Goal: Task Accomplishment & Management: Use online tool/utility

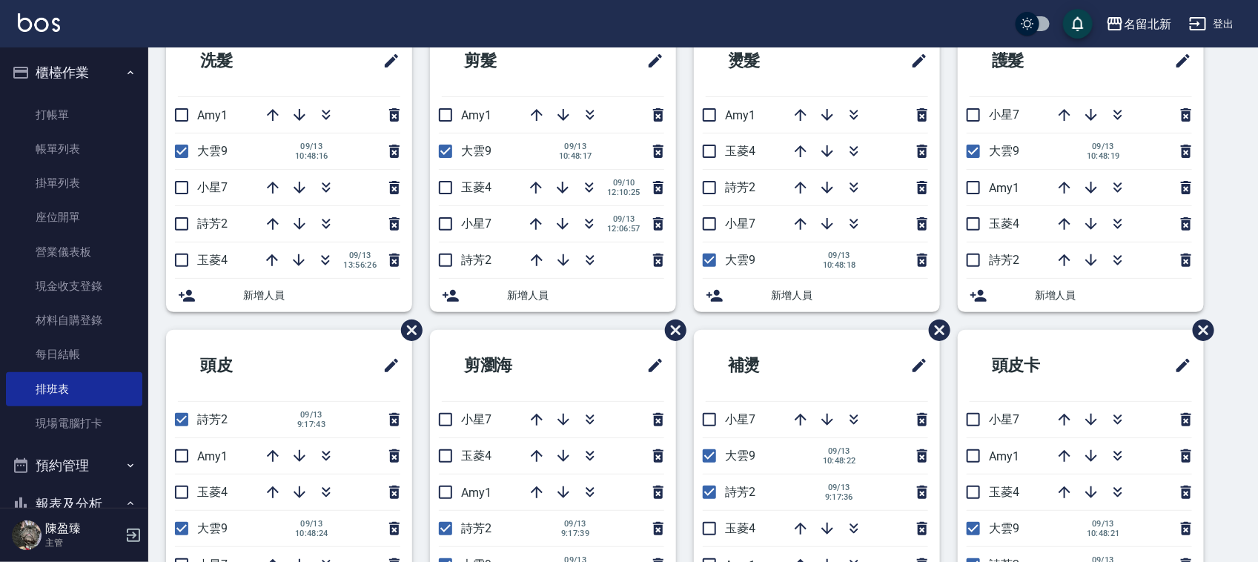
scroll to position [147, 0]
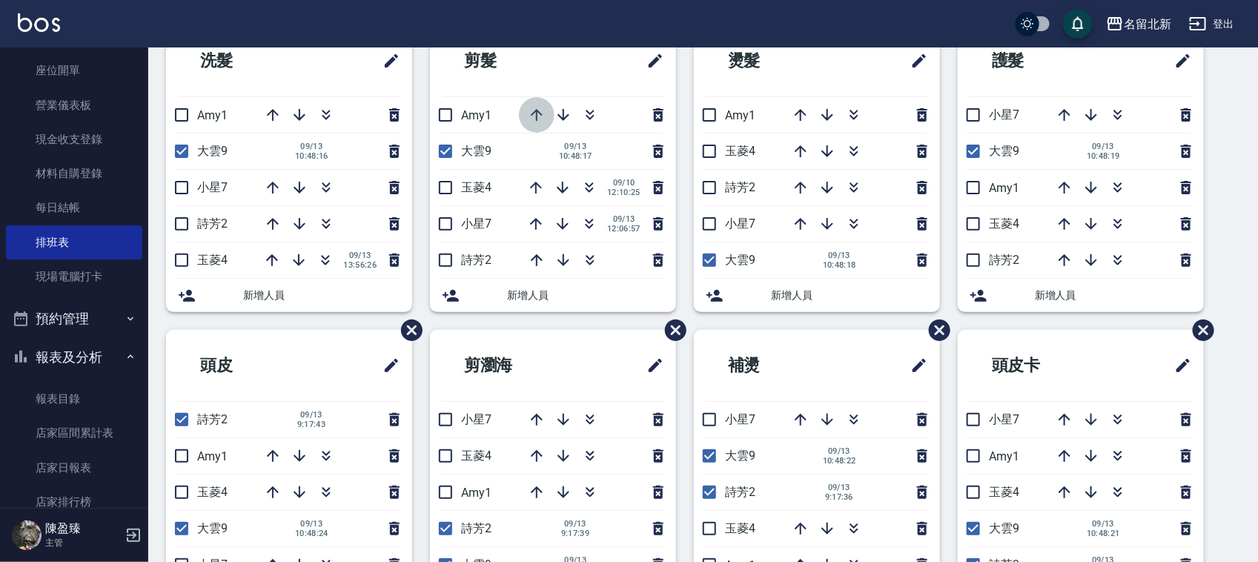
click at [532, 108] on icon "button" at bounding box center [537, 115] width 18 height 18
click at [584, 115] on icon "button" at bounding box center [590, 115] width 18 height 18
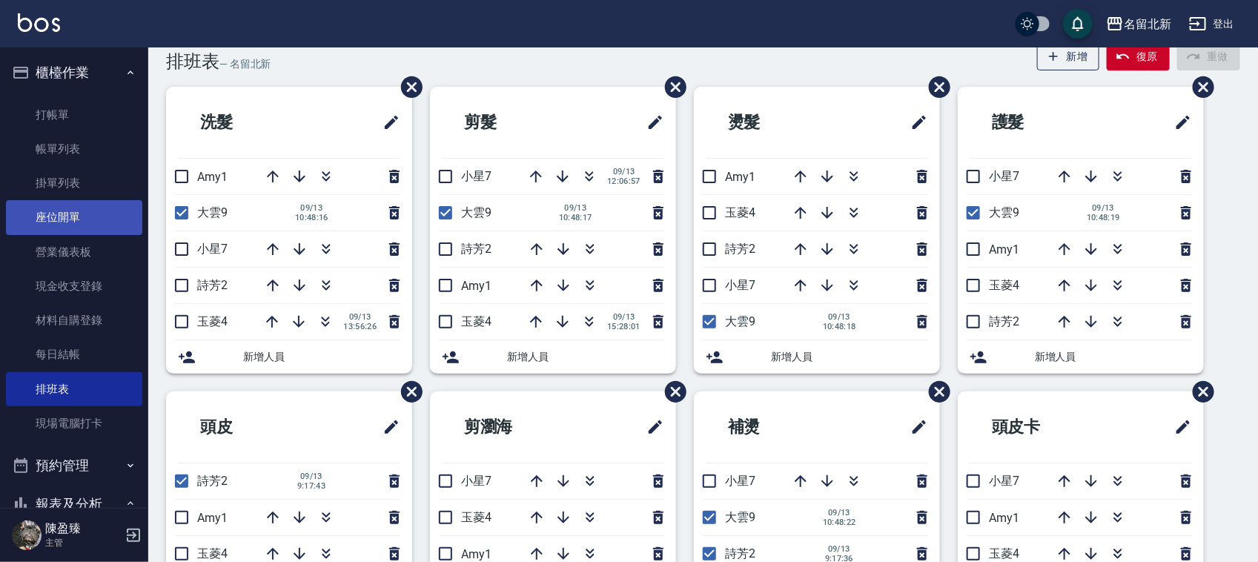
scroll to position [0, 0]
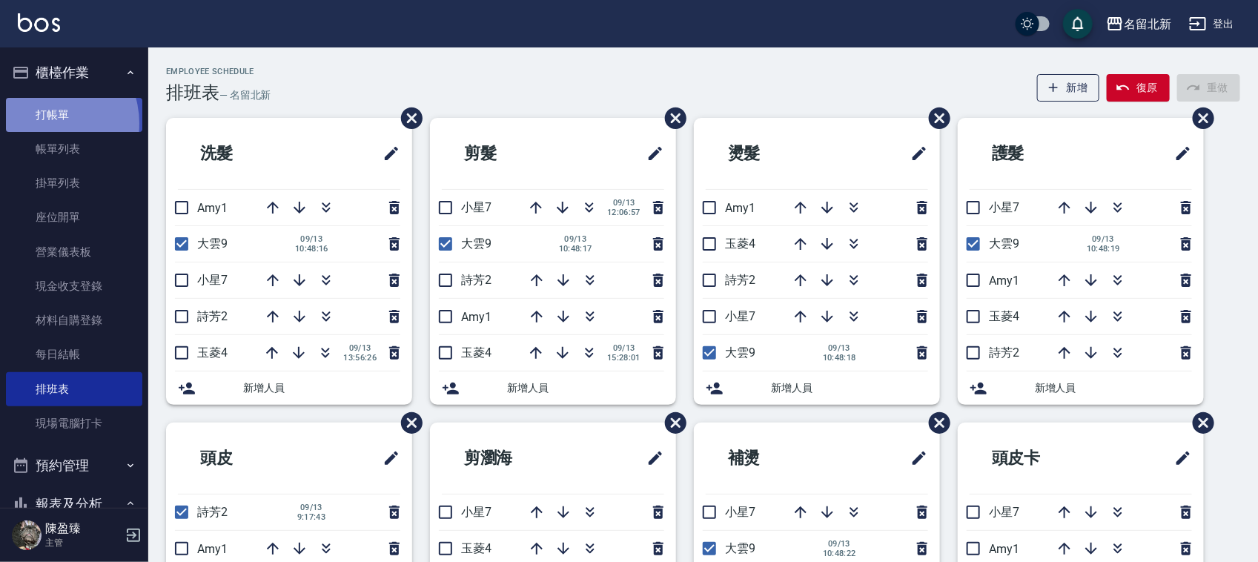
click at [46, 123] on link "打帳單" at bounding box center [74, 115] width 136 height 34
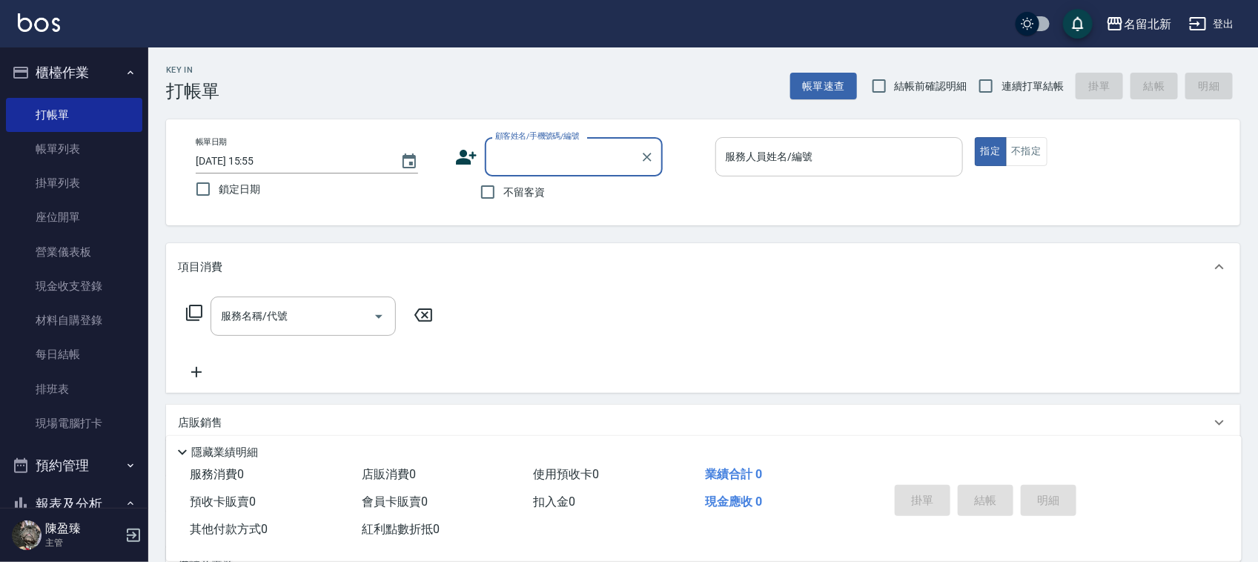
click at [828, 160] on input "服務人員姓名/編號" at bounding box center [839, 157] width 234 height 26
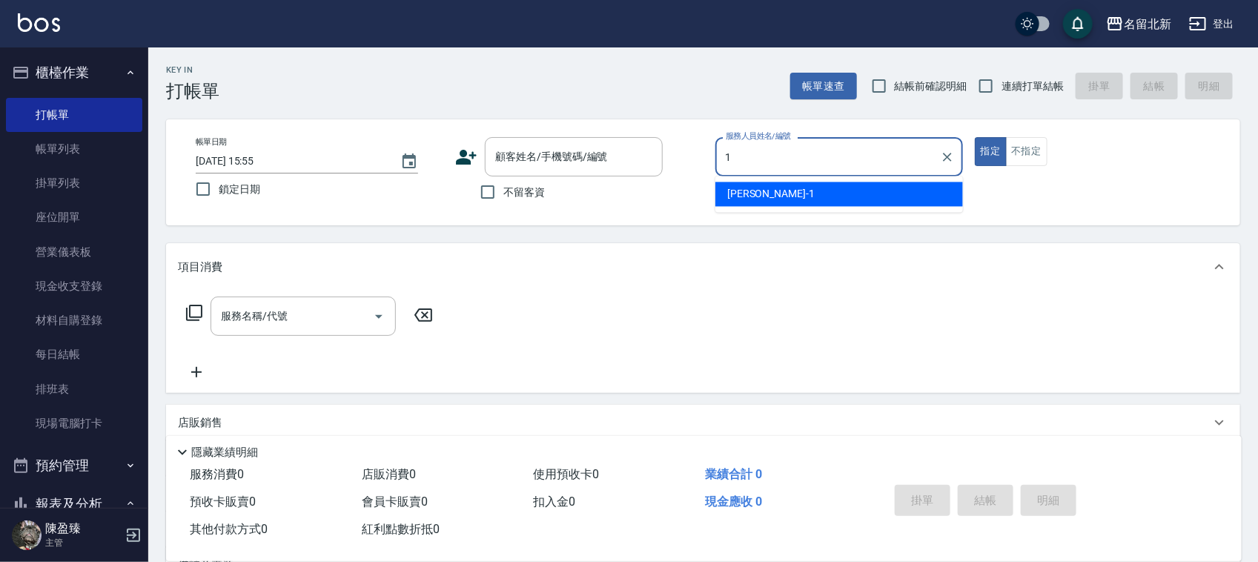
type input "[PERSON_NAME]-1"
type button "true"
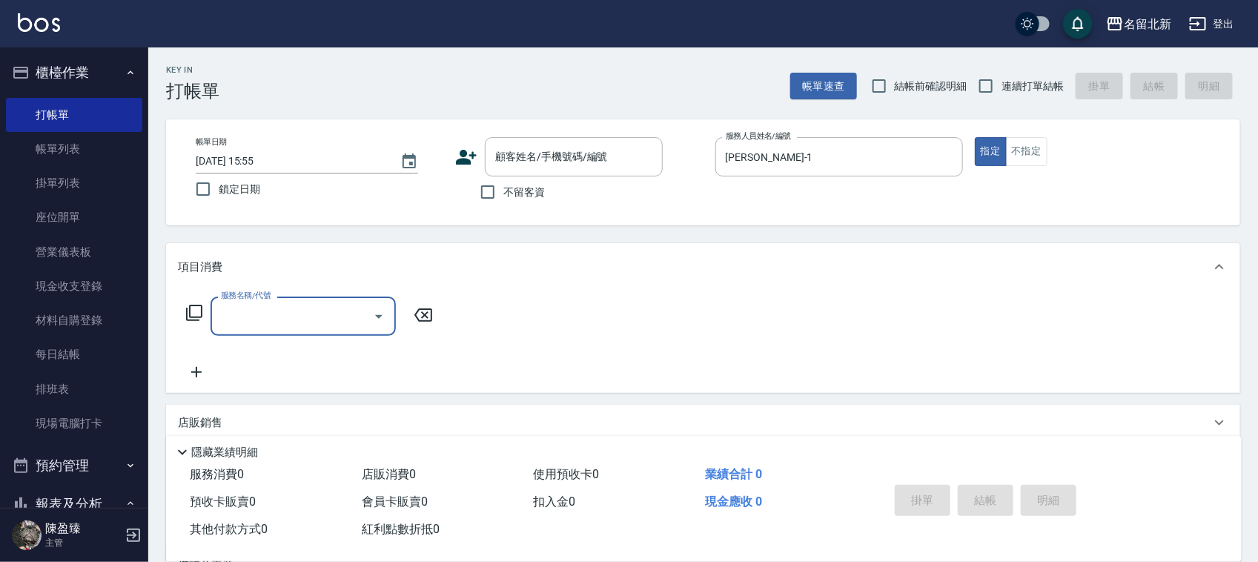
type input "ㄆ"
type input "QQ燙200(404)"
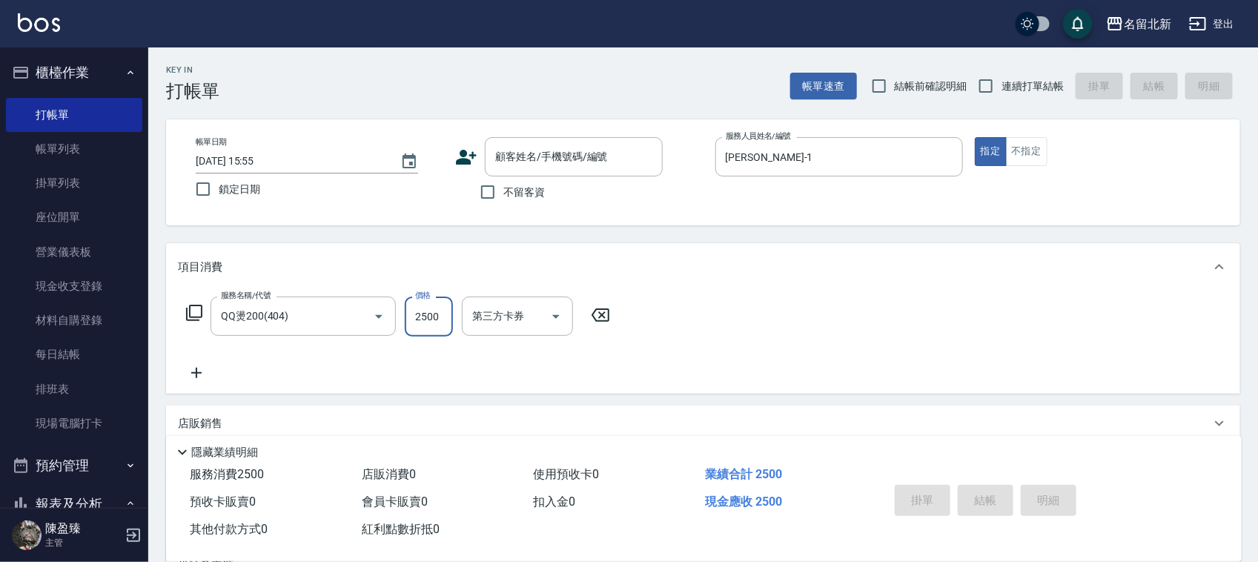
type input "2500"
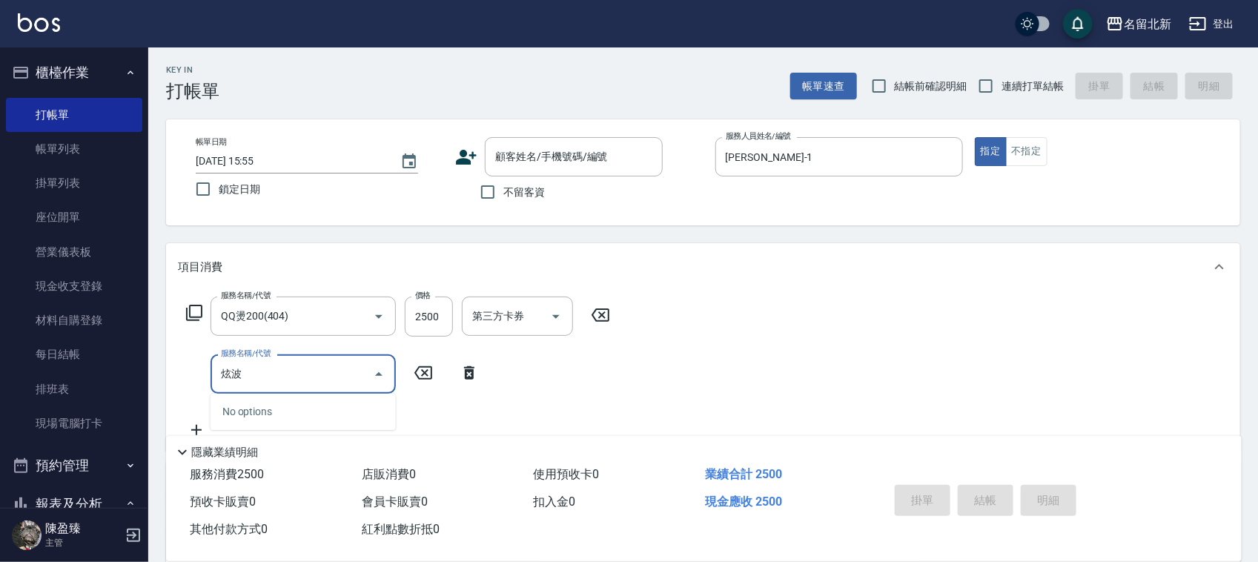
type input "炫"
drag, startPoint x: 595, startPoint y: 413, endPoint x: 592, endPoint y: 403, distance: 10.8
click at [594, 405] on div "服務名稱/代號 QQ燙200(404) 服務名稱/代號 價格 2500 價格 第三方卡券 第三方卡券 服務名稱/代號 服務名稱/代號" at bounding box center [398, 368] width 441 height 142
click at [378, 377] on icon "Open" at bounding box center [379, 375] width 18 height 18
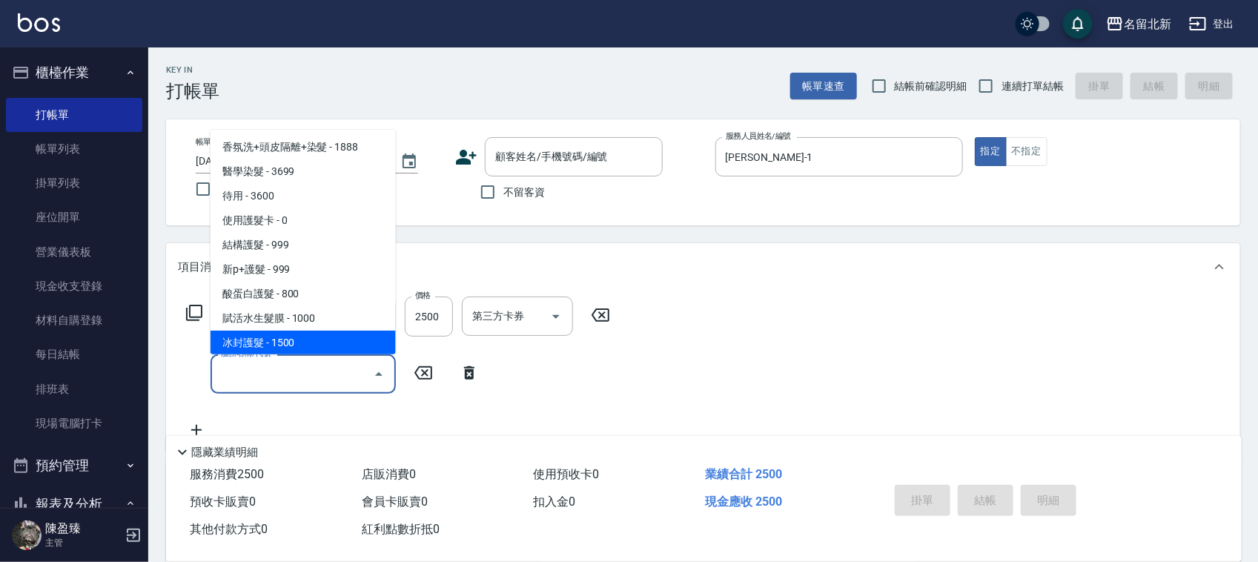
scroll to position [1392, 0]
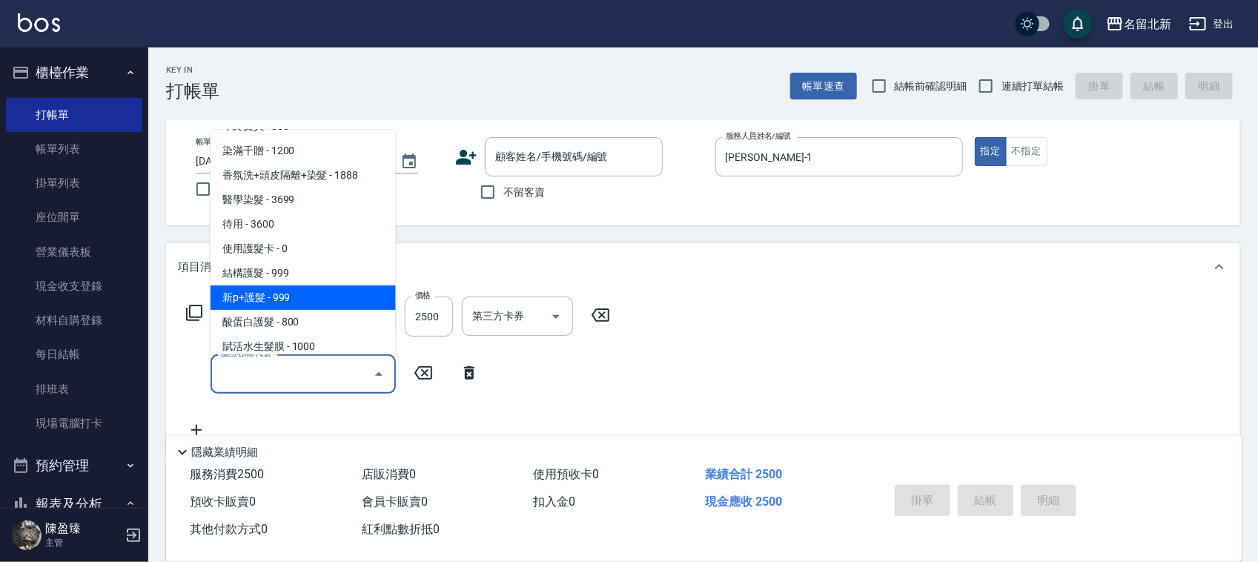
click at [554, 357] on div "服務名稱/代號 QQ燙200(404) 服務名稱/代號 價格 2500 價格 第三方卡券 第三方卡券 服務名稱/代號 服務名稱/代號" at bounding box center [398, 368] width 441 height 142
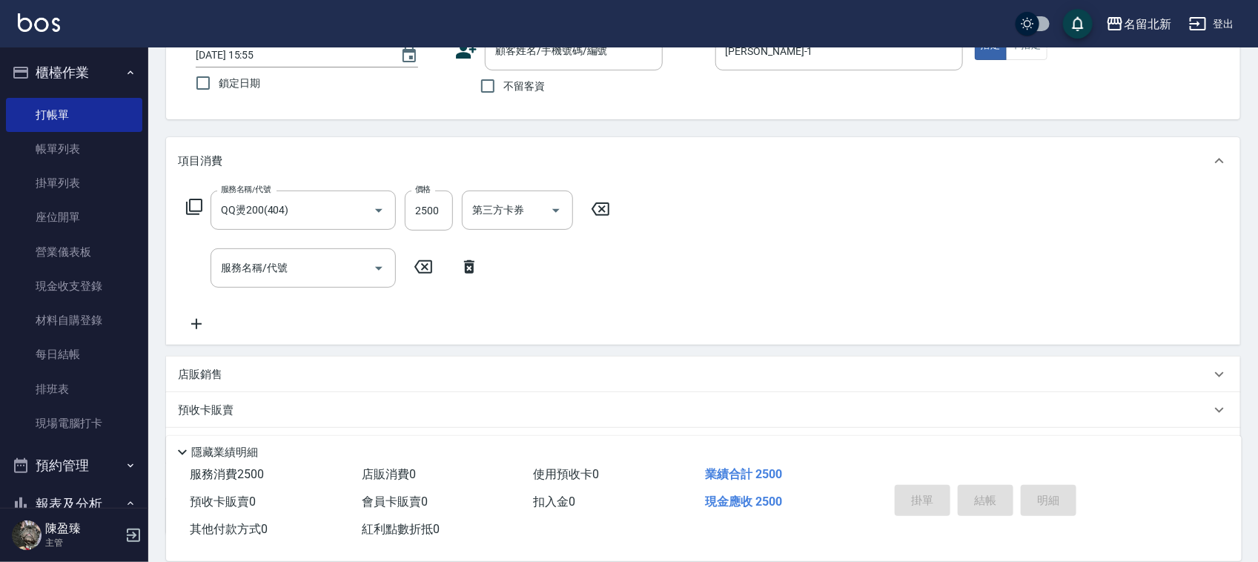
scroll to position [220, 0]
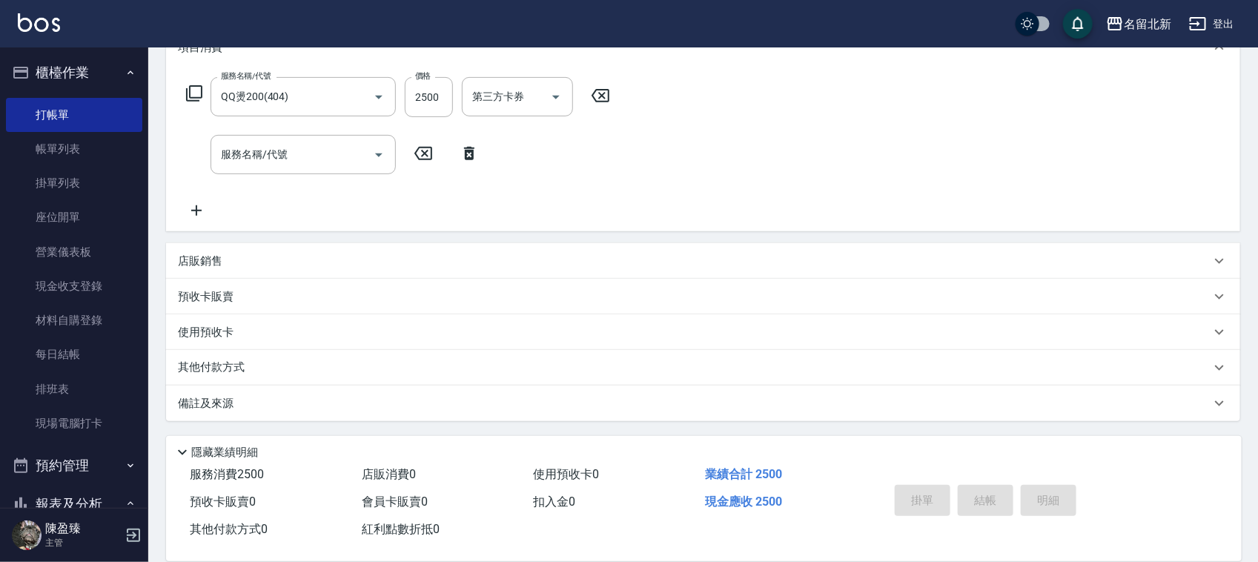
click at [188, 261] on p "店販銷售" at bounding box center [200, 262] width 44 height 16
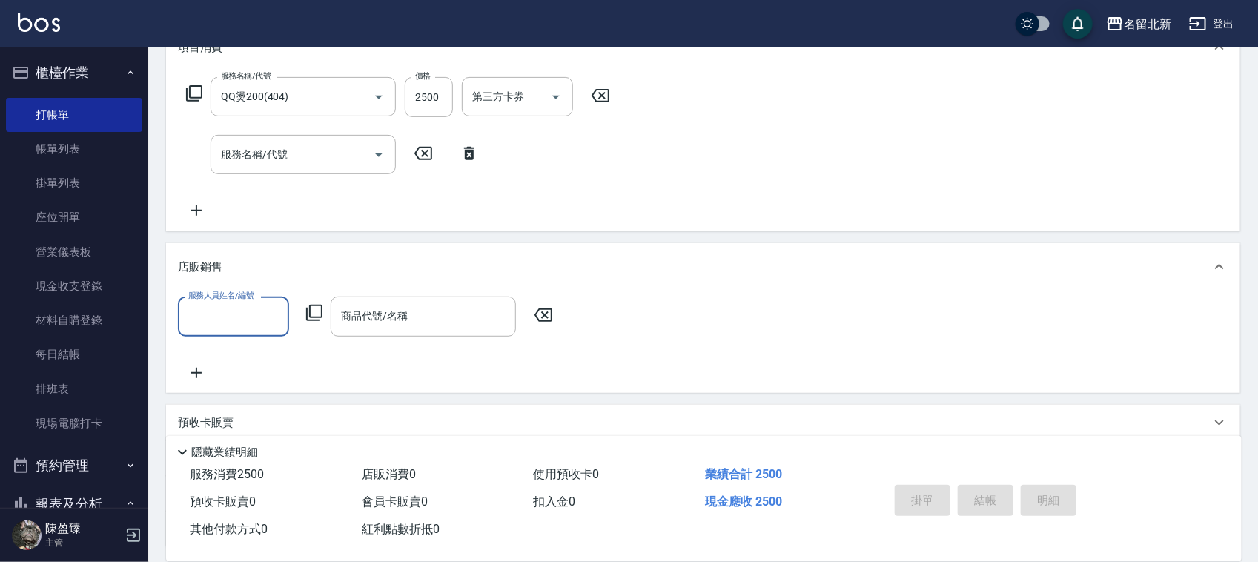
scroll to position [0, 0]
type input "[PERSON_NAME]-1"
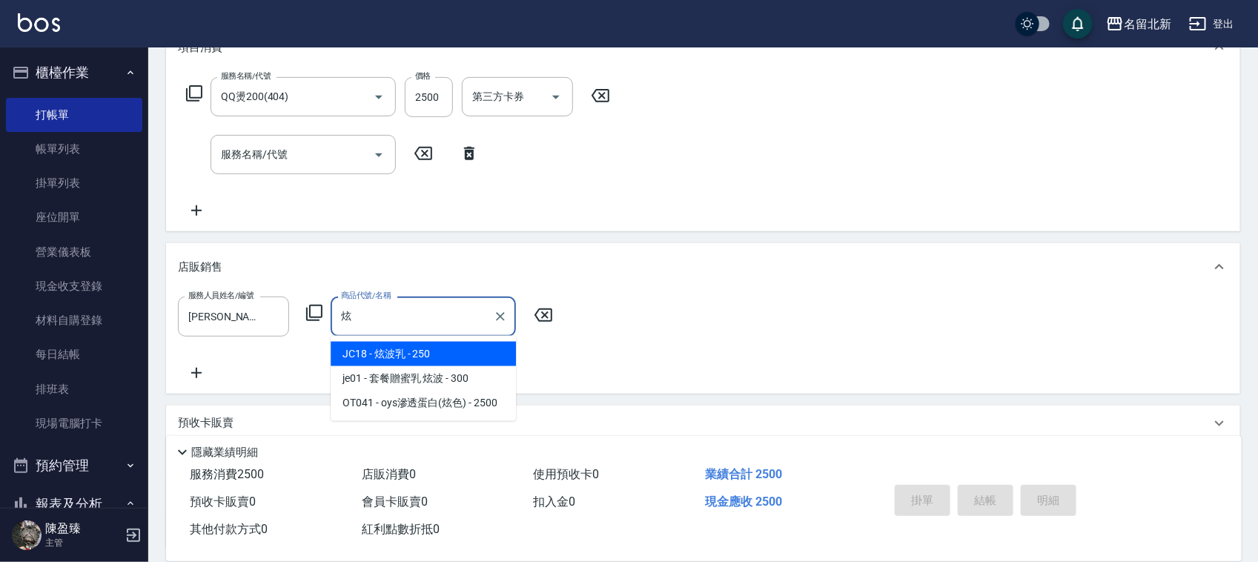
click at [432, 347] on span "JC18 - 炫波乳 - 250" at bounding box center [423, 354] width 185 height 24
type input "炫波乳"
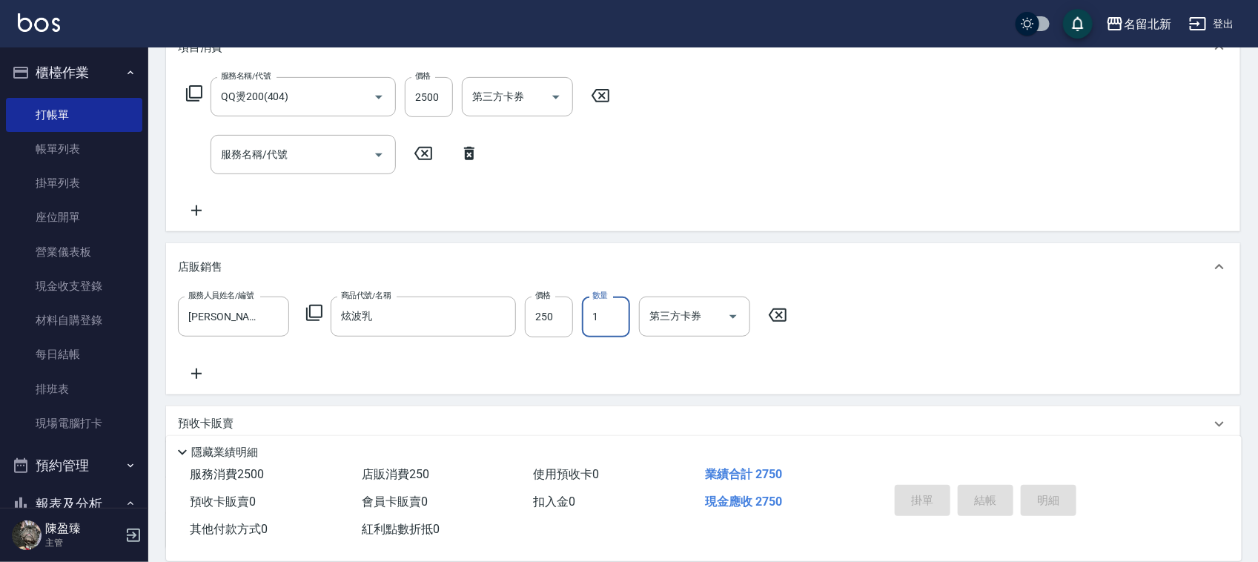
click at [472, 148] on icon at bounding box center [469, 153] width 10 height 13
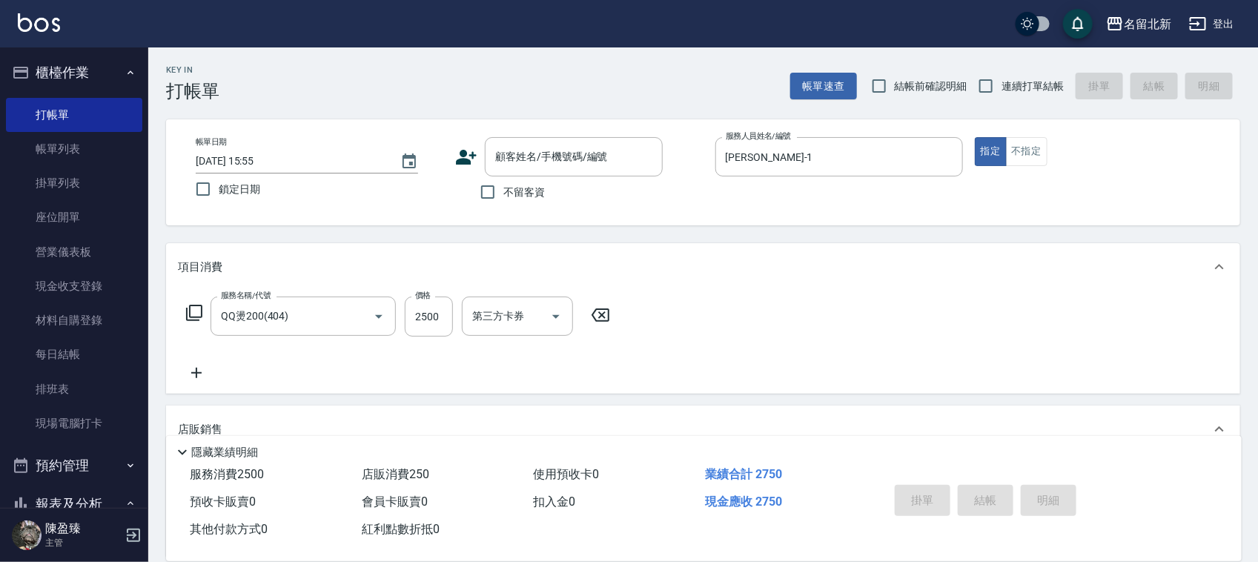
click at [917, 383] on div "服務名稱/代號 QQ燙200(404) 服務名稱/代號 價格 2500 價格 第三方卡券 第三方卡券" at bounding box center [703, 342] width 1075 height 103
click at [991, 479] on div "掛單 結帳 明細" at bounding box center [986, 502] width 194 height 47
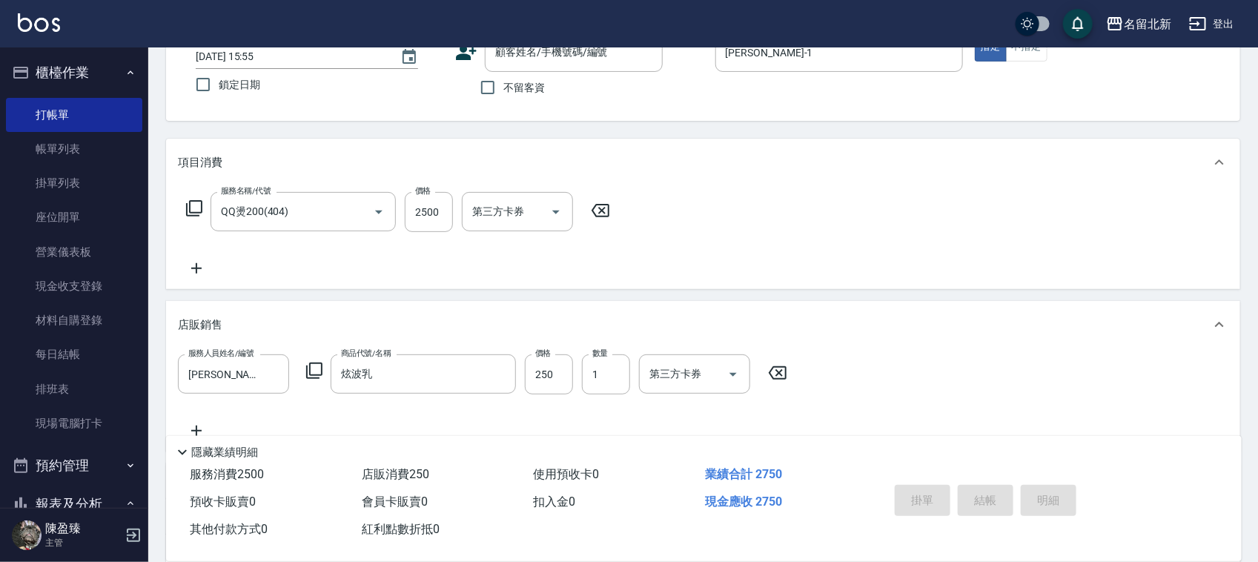
scroll to position [185, 0]
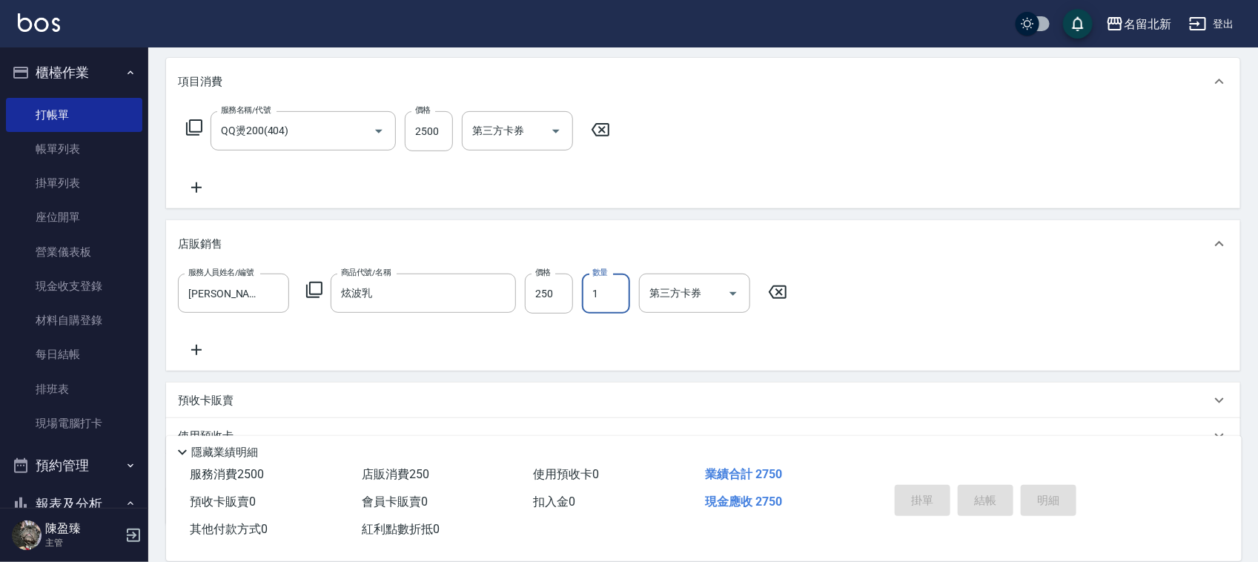
click at [610, 303] on input "1" at bounding box center [606, 294] width 48 height 40
click at [747, 362] on div "服務人員姓名/編號 [PERSON_NAME]-1 服務人員姓名/編號 商品代號/名稱 炫波乳 商品代號/名稱 價格 250 價格 數量 1 數量 第三方卡券…" at bounding box center [703, 319] width 1075 height 103
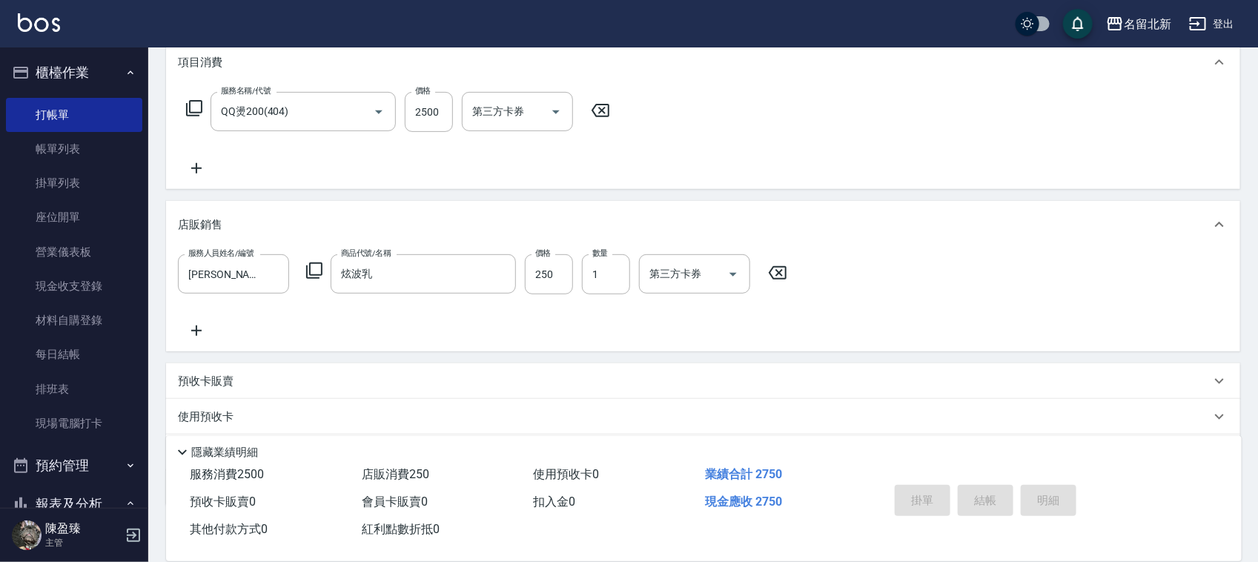
scroll to position [0, 0]
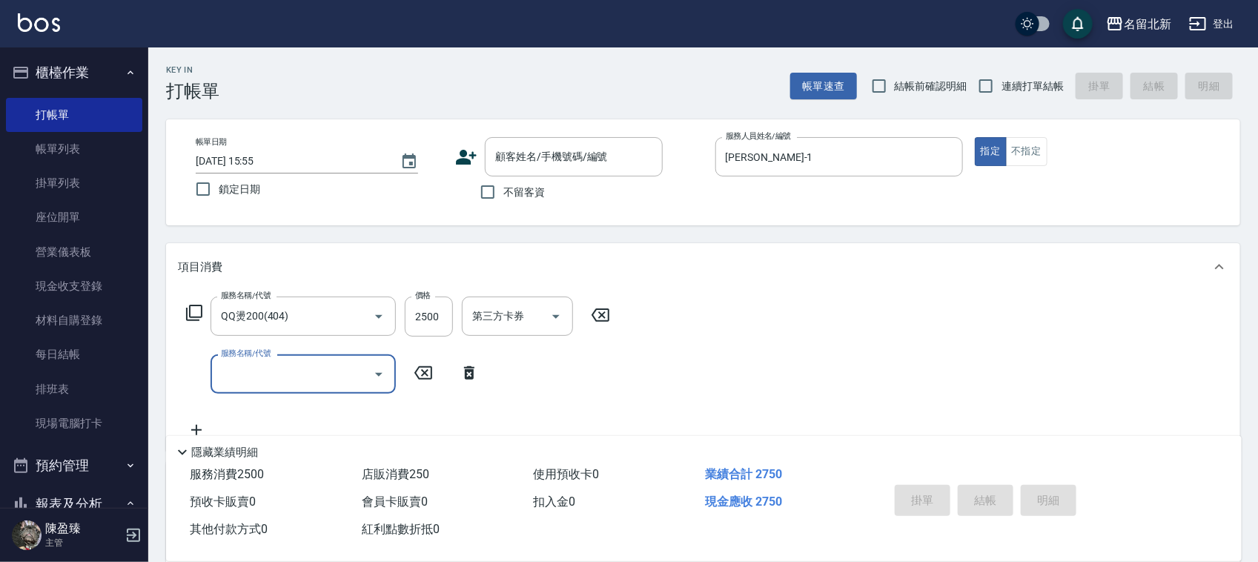
click at [468, 369] on icon at bounding box center [469, 372] width 10 height 13
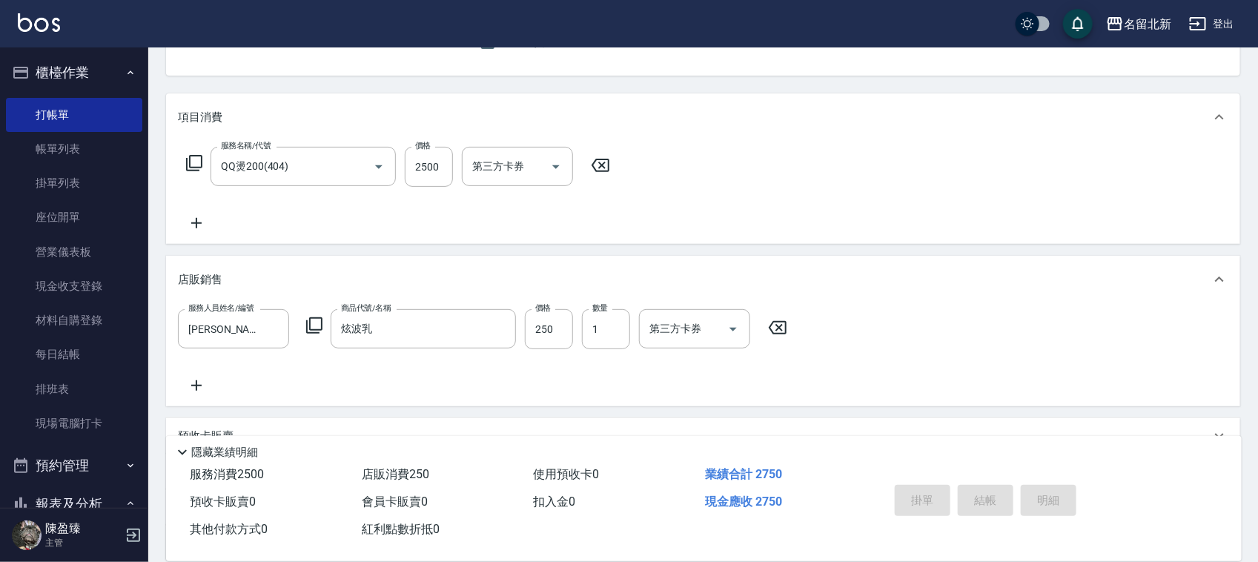
scroll to position [289, 0]
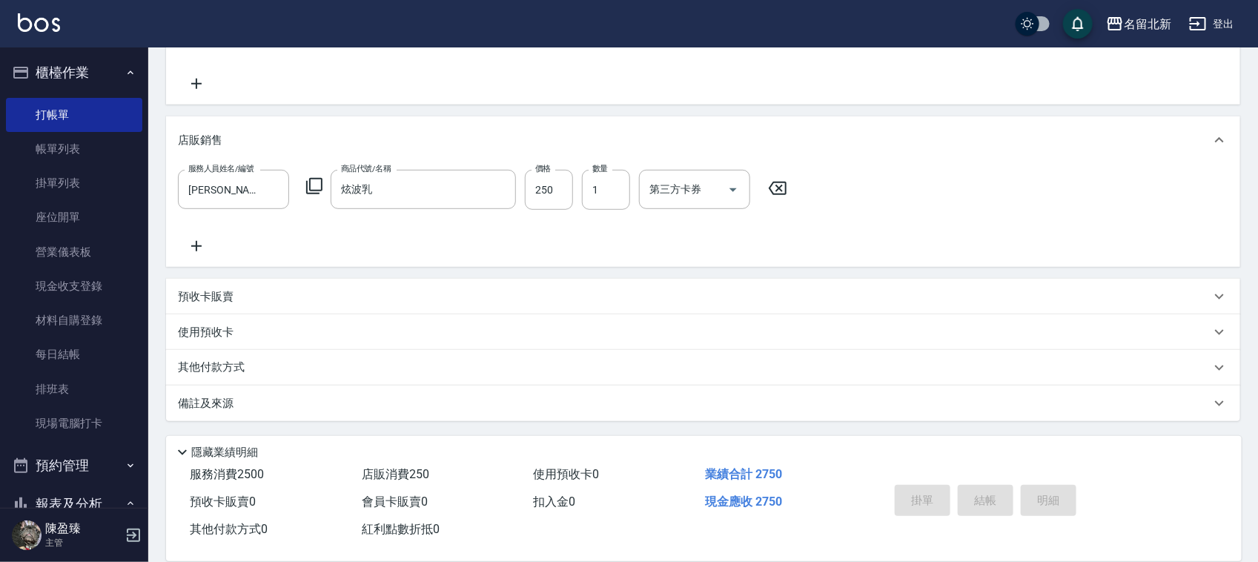
click at [230, 367] on p "其他付款方式" at bounding box center [215, 368] width 74 height 16
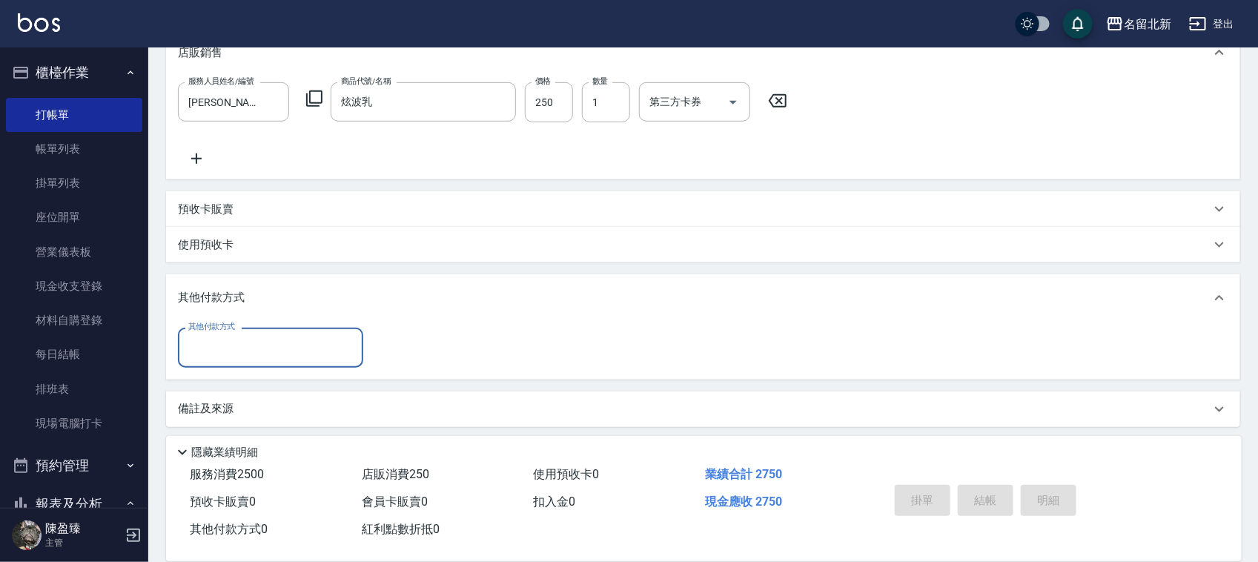
scroll to position [382, 0]
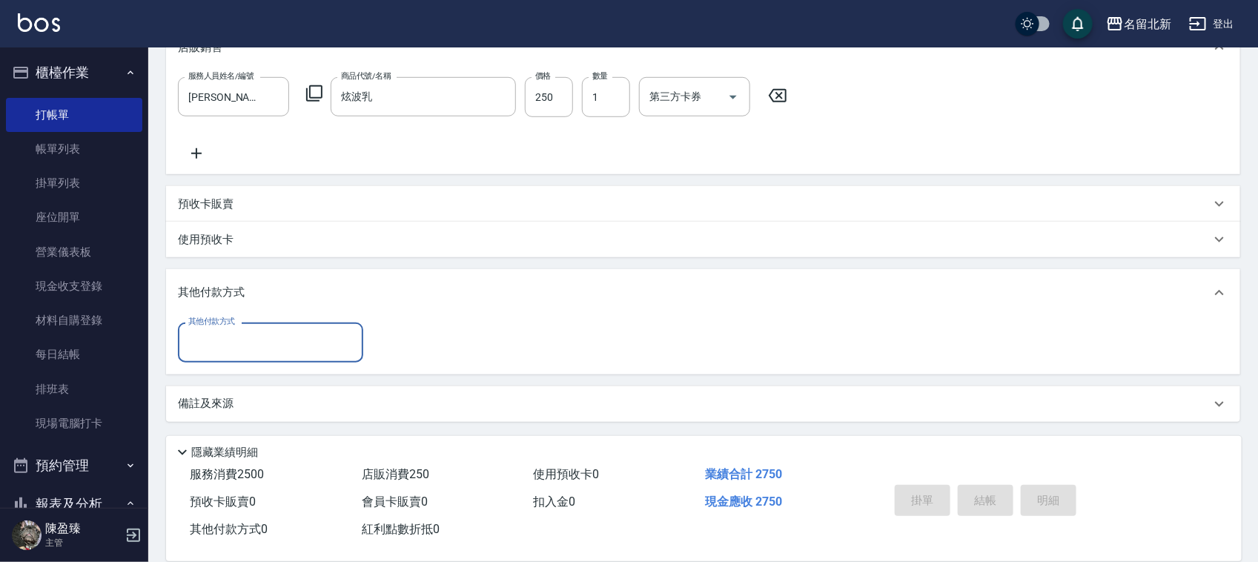
click at [275, 328] on div "其他付款方式" at bounding box center [270, 342] width 185 height 39
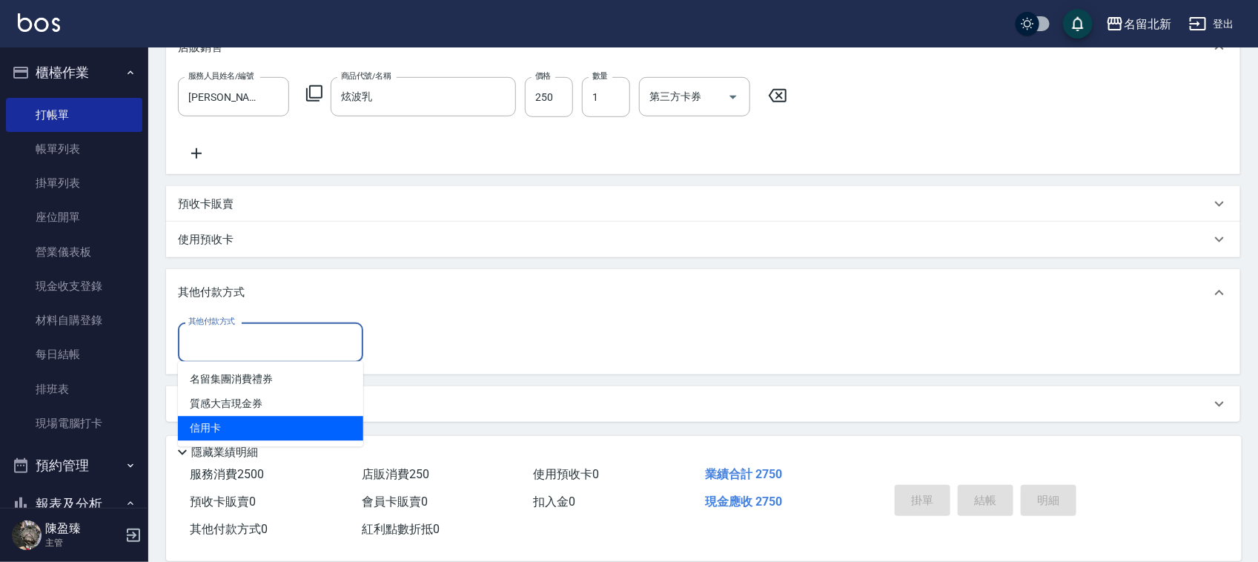
click at [225, 429] on span "信用卡" at bounding box center [270, 429] width 185 height 24
type input "信用卡"
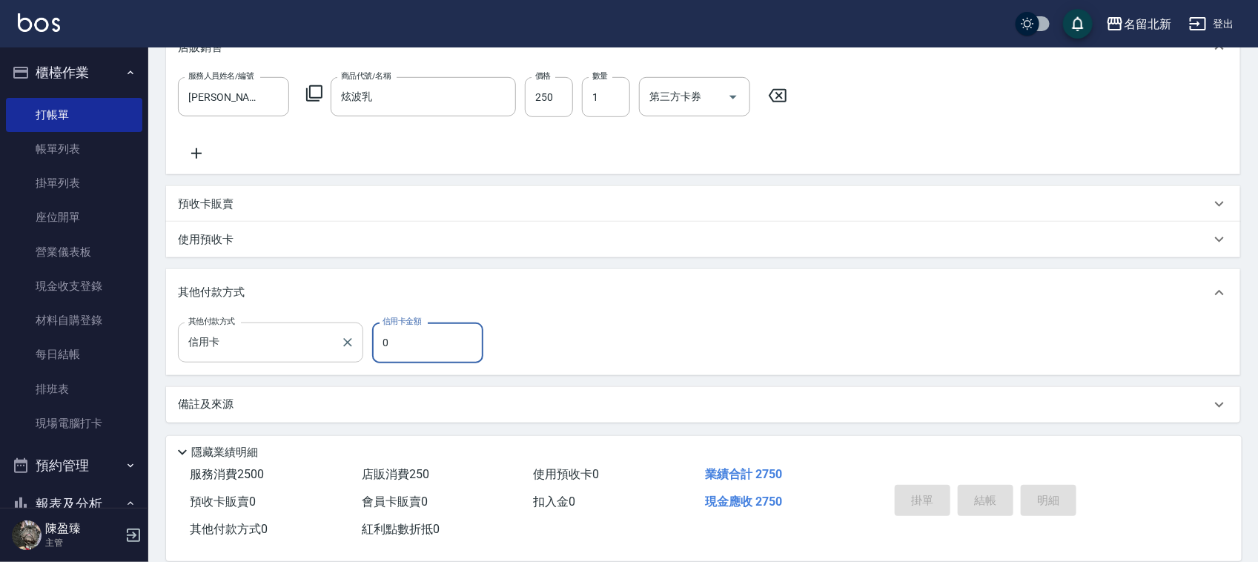
click at [339, 334] on div at bounding box center [346, 342] width 19 height 39
click at [347, 340] on icon "Clear" at bounding box center [347, 342] width 15 height 15
click at [529, 331] on div "其他付款方式 其他付款方式" at bounding box center [703, 342] width 1051 height 39
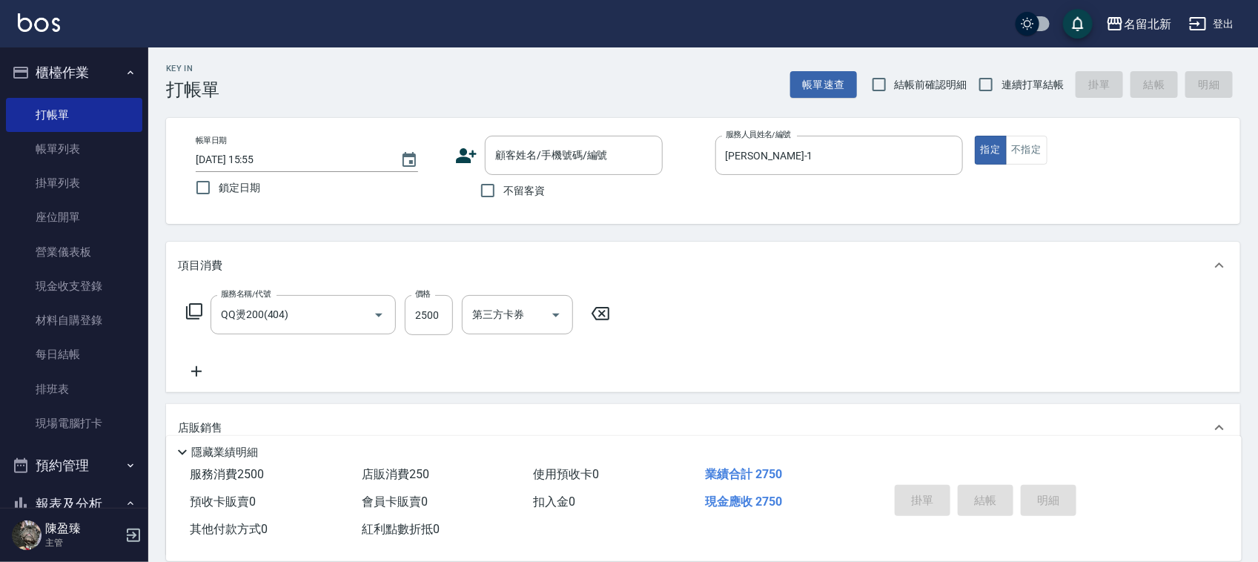
scroll to position [0, 0]
click at [987, 85] on input "連續打單結帳" at bounding box center [986, 85] width 31 height 31
checkbox input "true"
click at [1014, 499] on div "掛單 結帳 明細" at bounding box center [986, 502] width 194 height 47
click at [200, 190] on input "鎖定日期" at bounding box center [203, 189] width 31 height 31
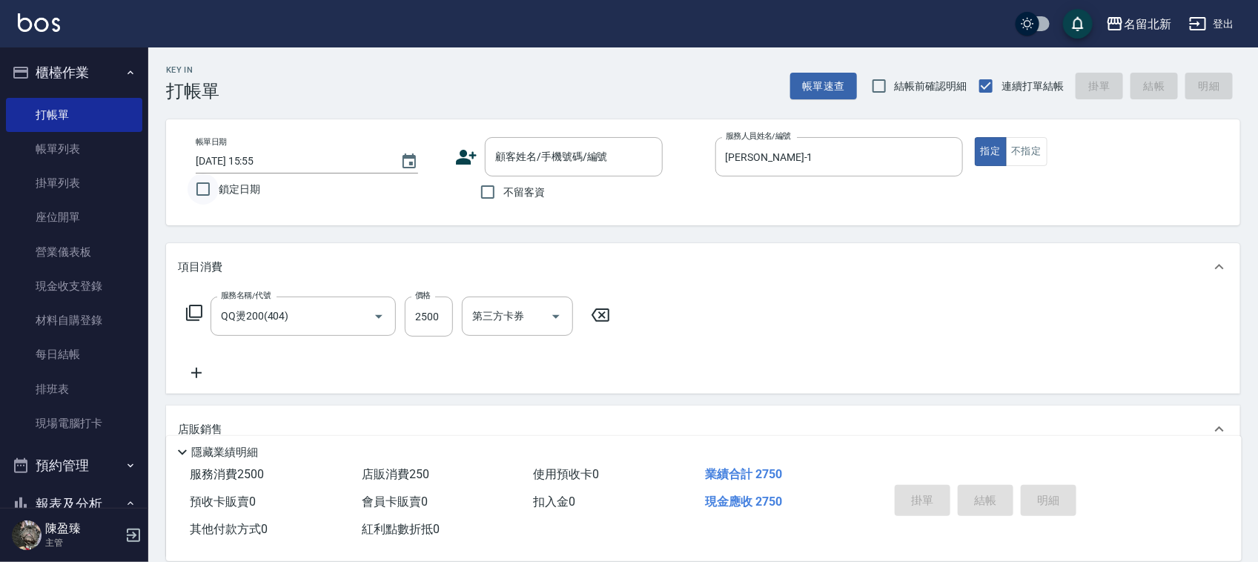
checkbox input "true"
click at [235, 446] on p "隱藏業績明細" at bounding box center [224, 453] width 67 height 16
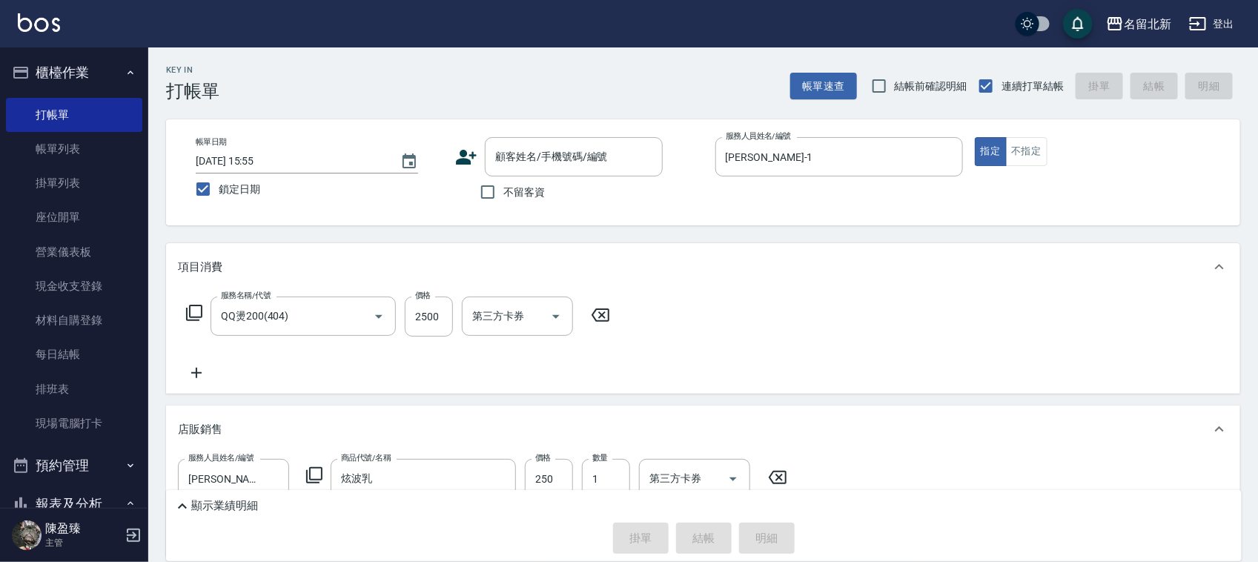
click at [223, 509] on p "顯示業績明細" at bounding box center [224, 506] width 67 height 16
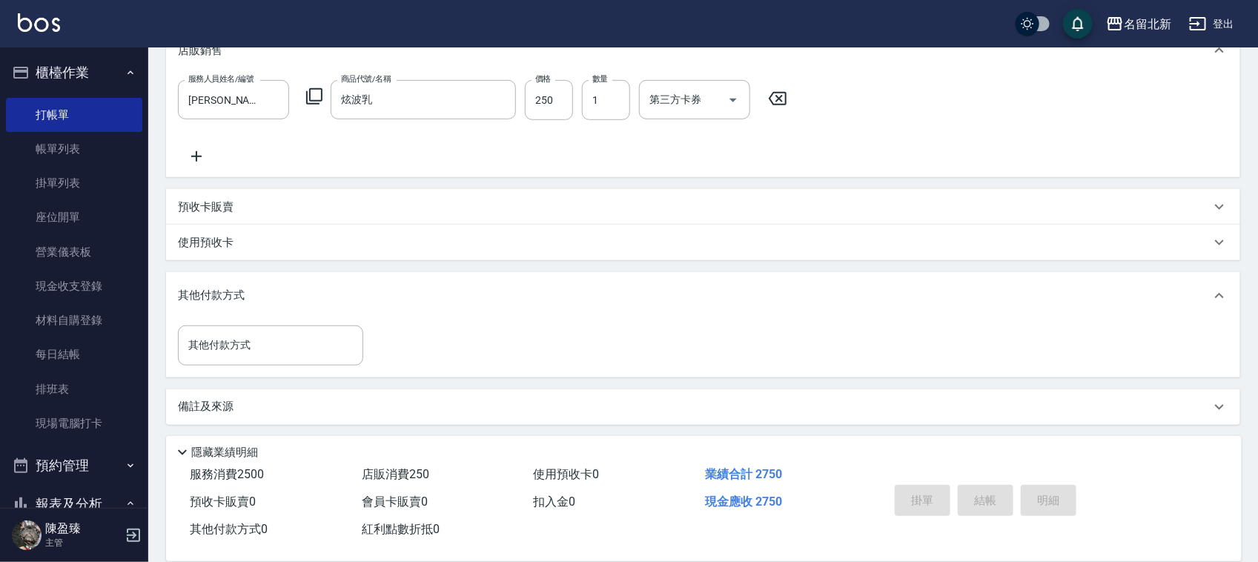
scroll to position [382, 0]
click at [217, 403] on p "備註及來源" at bounding box center [206, 404] width 56 height 16
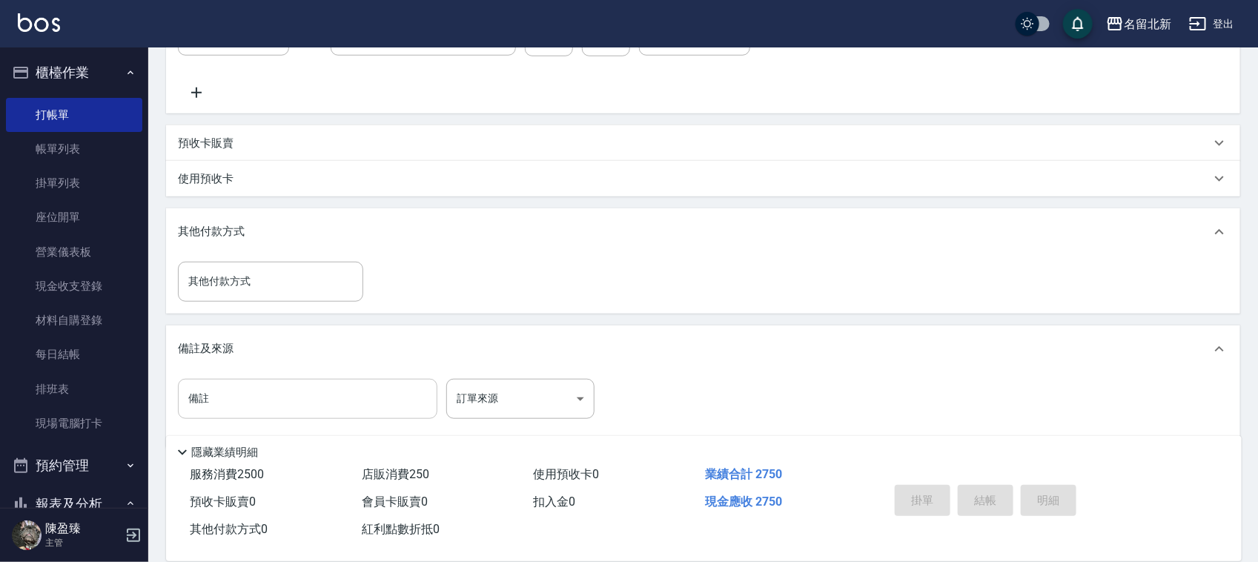
scroll to position [469, 0]
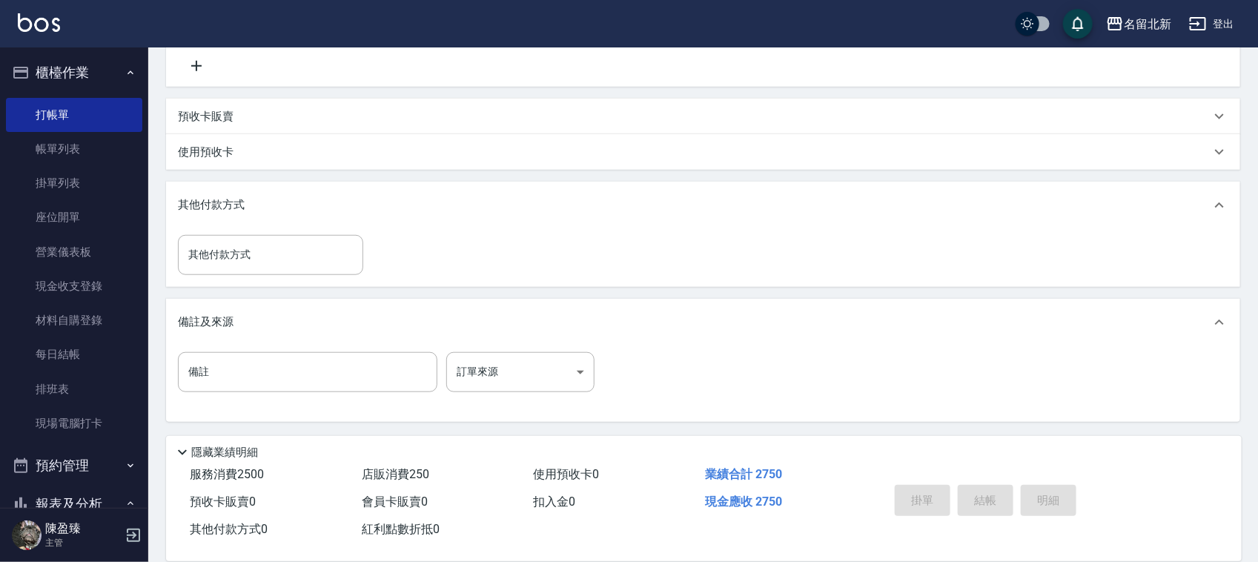
click at [624, 290] on div "項目消費 服務名稱/代號 QQ燙200(404) 服務名稱/代號 價格 2500 價格 第三方卡券 第三方卡券 店販銷售 服務人員姓名/編號 [PERSON_…" at bounding box center [703, 98] width 1075 height 648
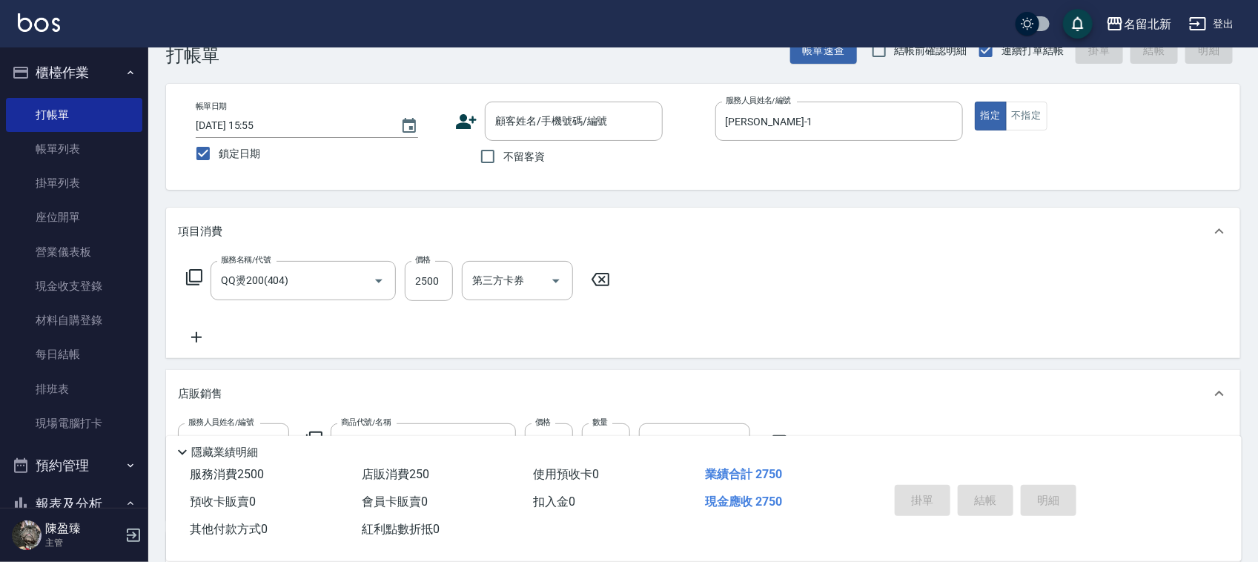
scroll to position [6, 0]
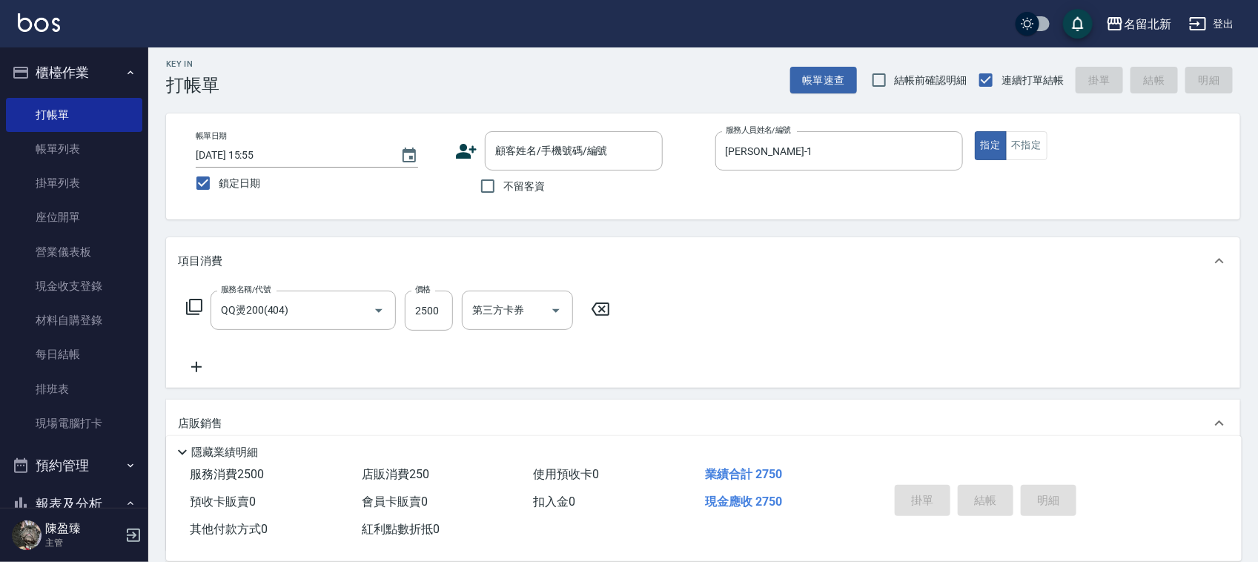
click at [977, 501] on div "掛單 結帳 明細" at bounding box center [986, 502] width 194 height 47
drag, startPoint x: 881, startPoint y: 483, endPoint x: 938, endPoint y: 455, distance: 64.0
click at [890, 484] on div "掛單 結帳 明細" at bounding box center [1047, 502] width 353 height 82
drag, startPoint x: 942, startPoint y: 452, endPoint x: 854, endPoint y: 184, distance: 282.3
click at [940, 443] on div "隱藏業績明細" at bounding box center [708, 452] width 1069 height 18
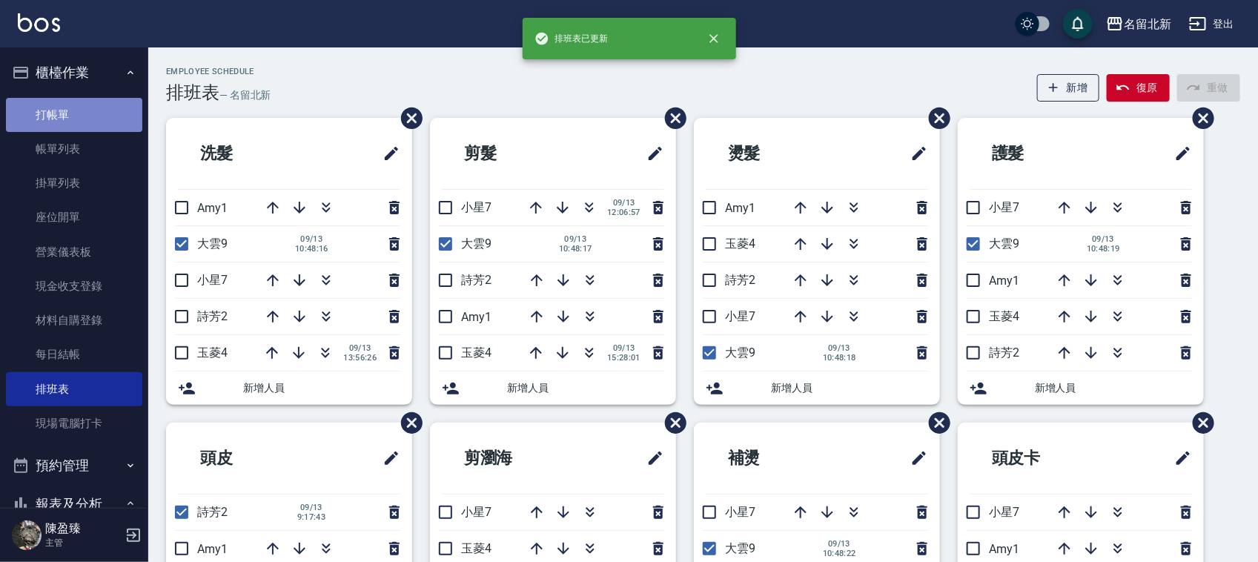
click at [95, 112] on link "打帳單" at bounding box center [74, 115] width 136 height 34
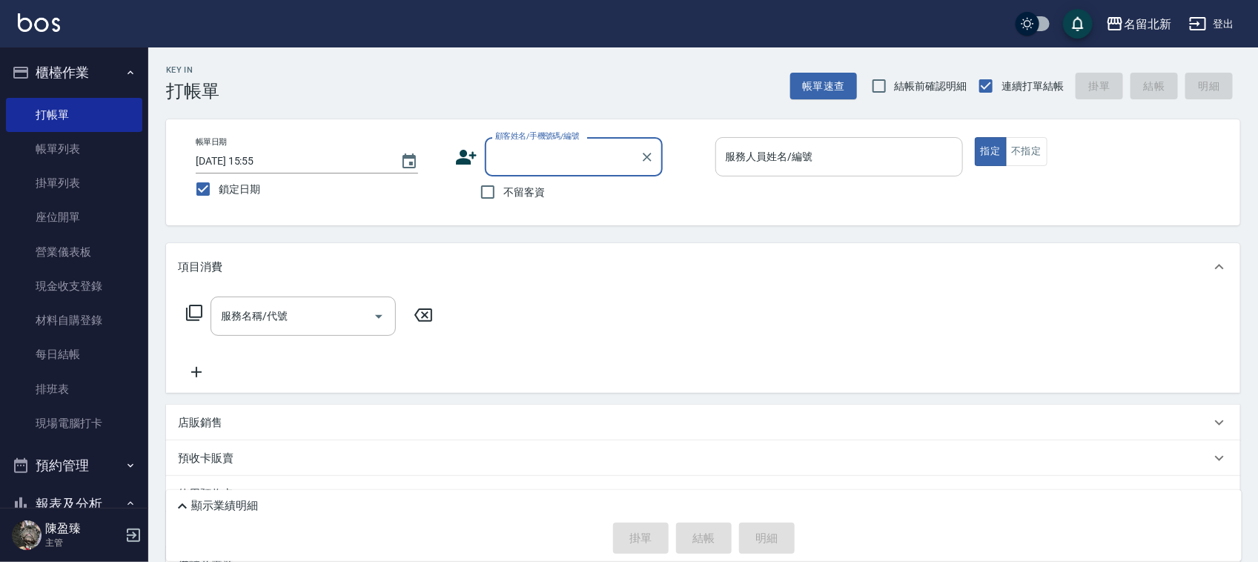
click at [813, 171] on div "服務人員姓名/編號" at bounding box center [840, 156] width 248 height 39
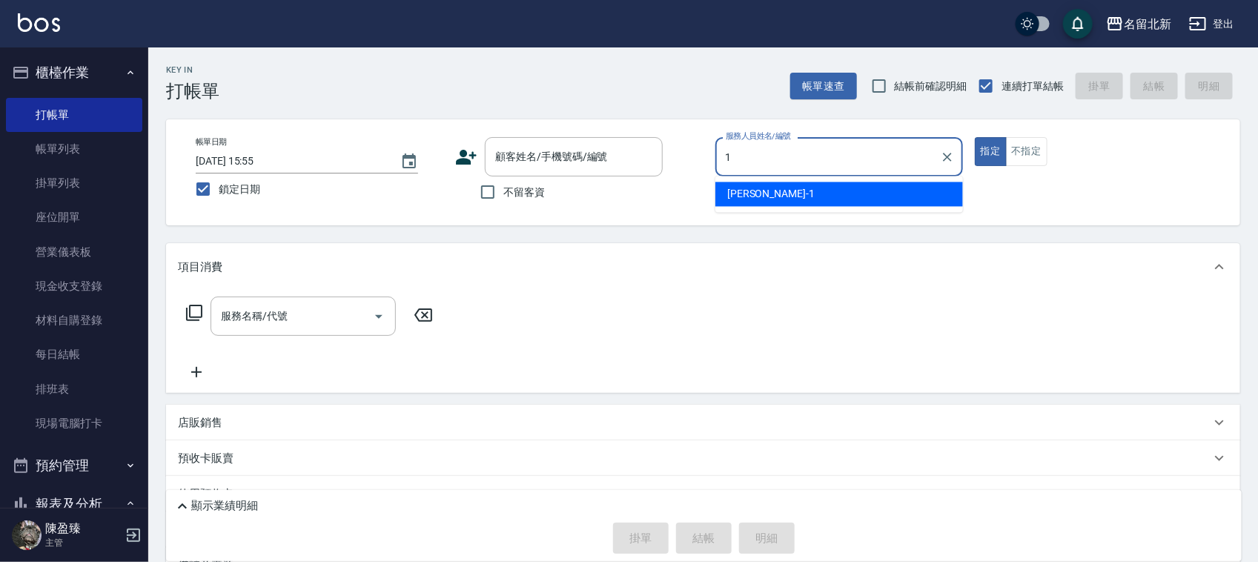
type input "[PERSON_NAME]-1"
type button "true"
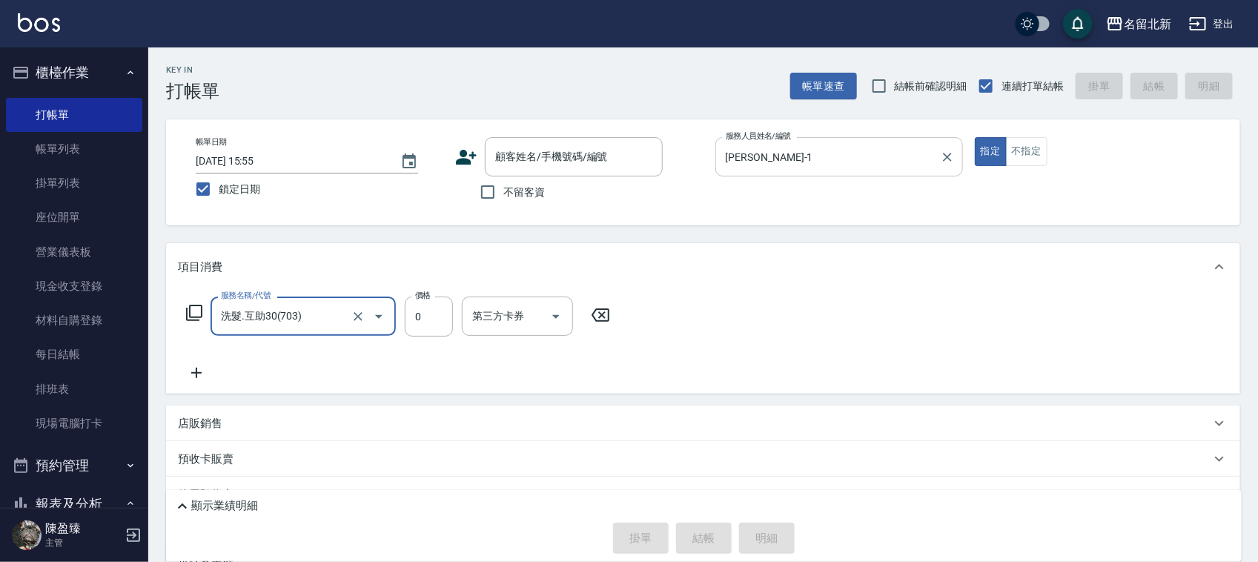
type input "洗髮.互助30(703)"
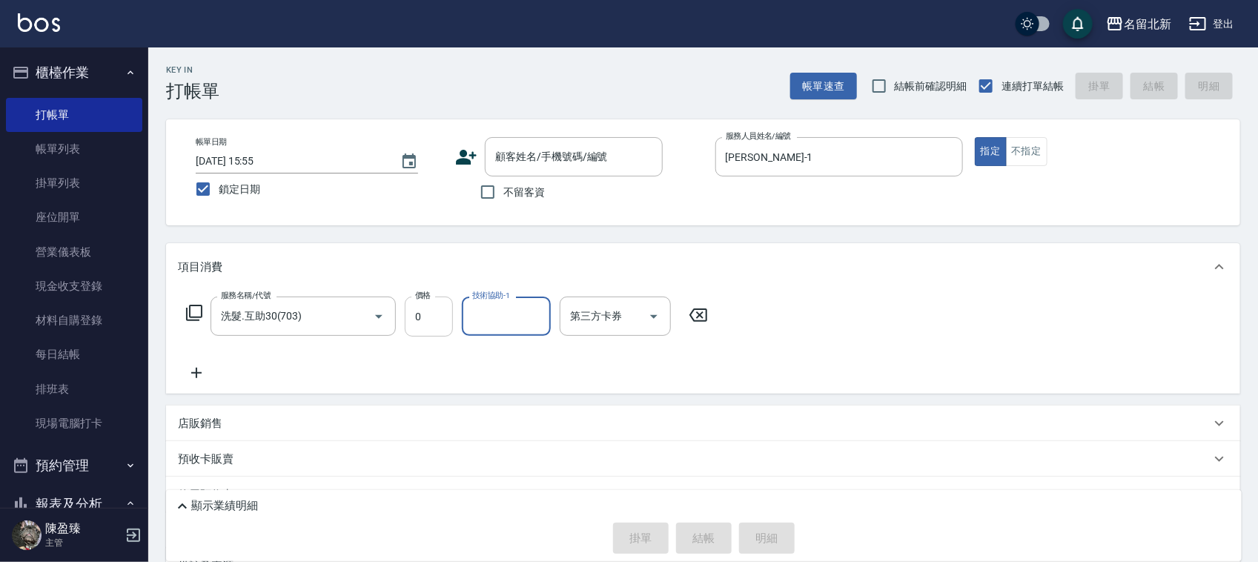
click at [435, 313] on input "0" at bounding box center [429, 317] width 48 height 40
type input "2500"
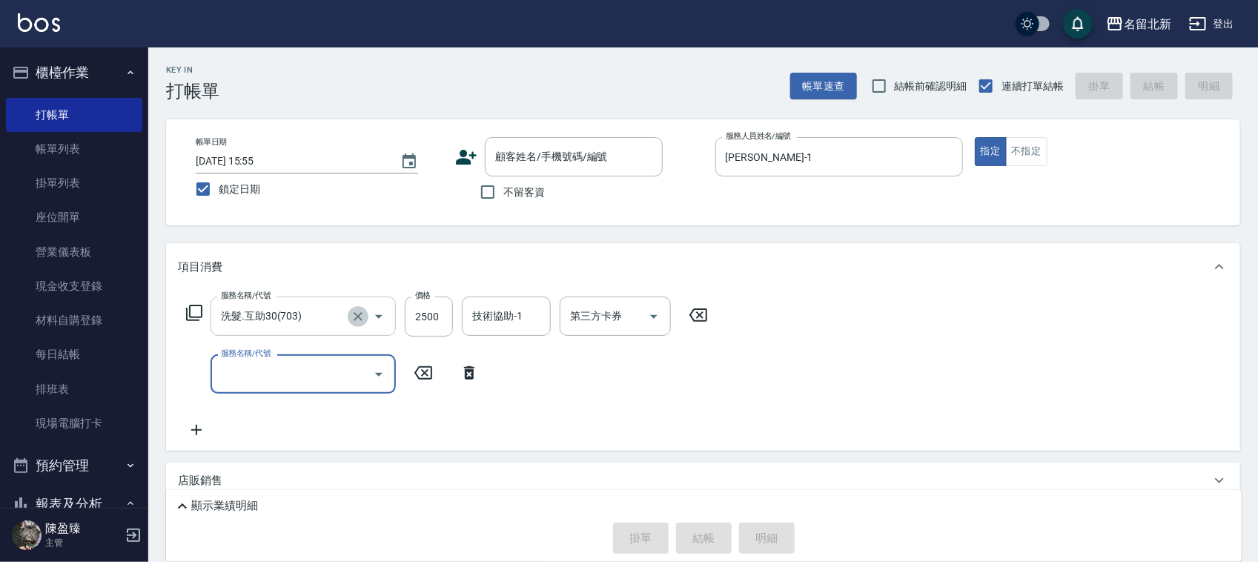
click at [357, 317] on icon "Clear" at bounding box center [358, 316] width 15 height 15
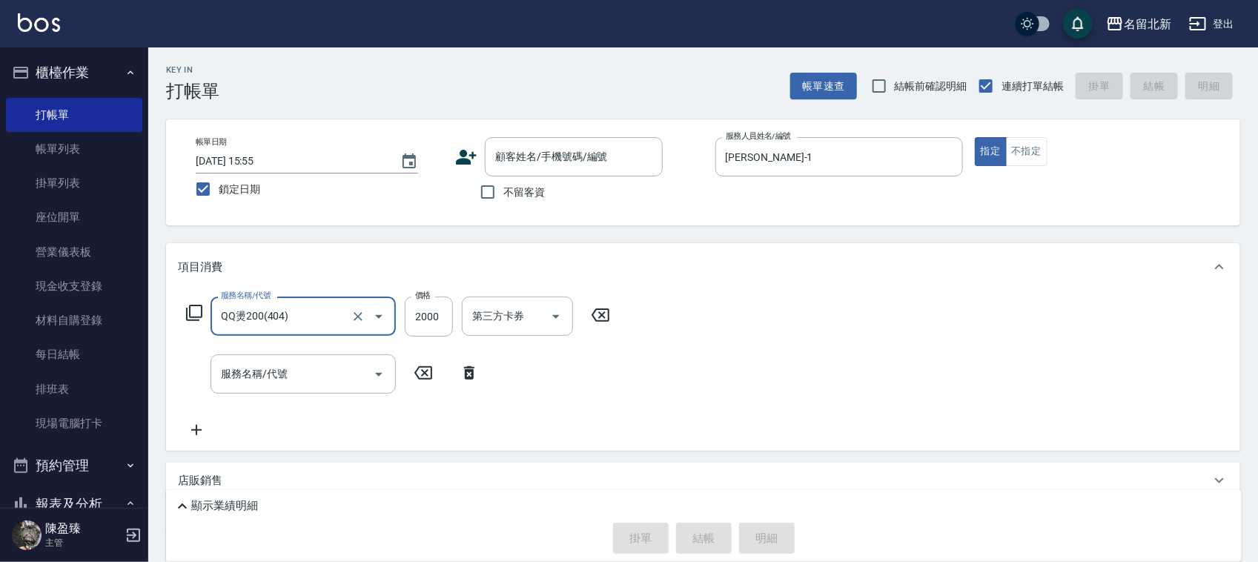
type input "QQ燙200(404)"
type input "2500"
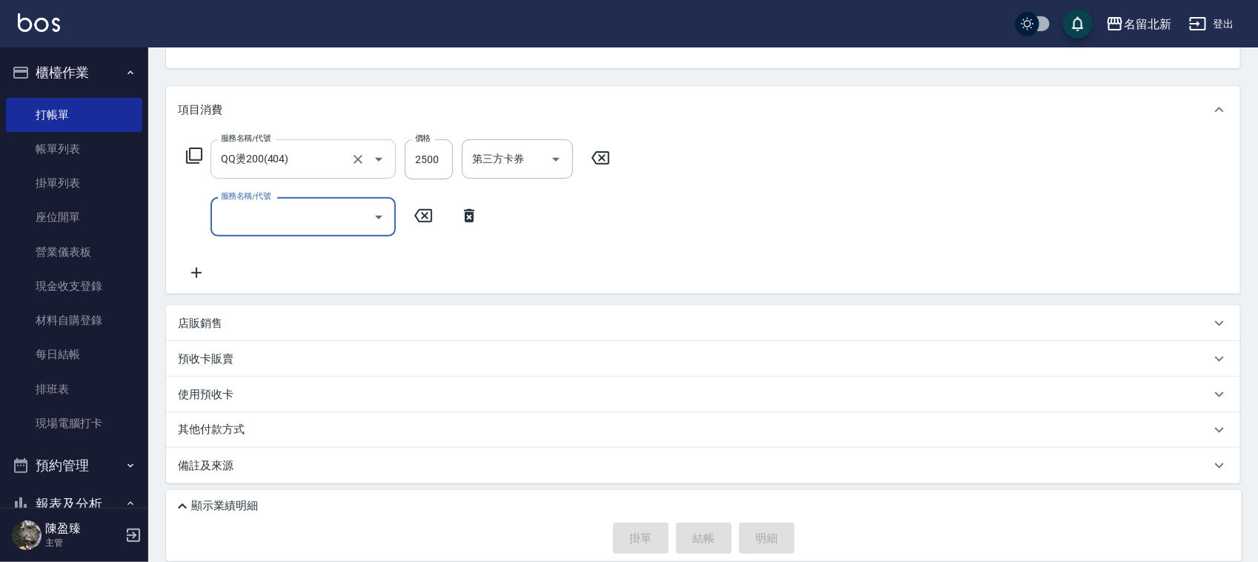
scroll to position [159, 0]
click at [228, 321] on div "店販銷售" at bounding box center [694, 322] width 1033 height 16
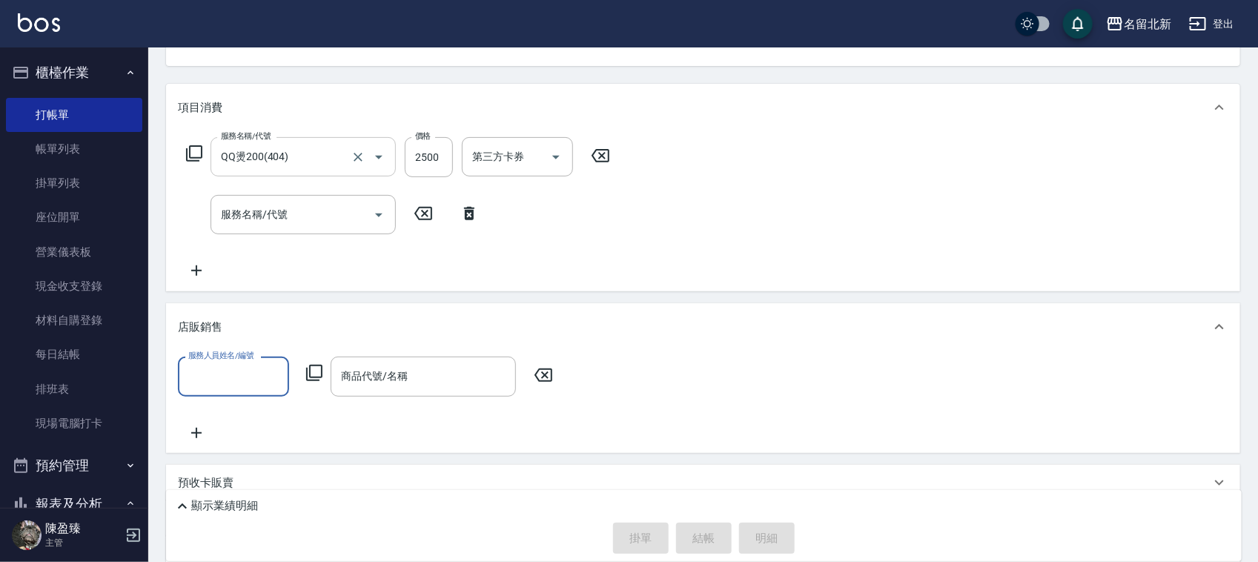
scroll to position [0, 0]
type input "[PERSON_NAME]-1"
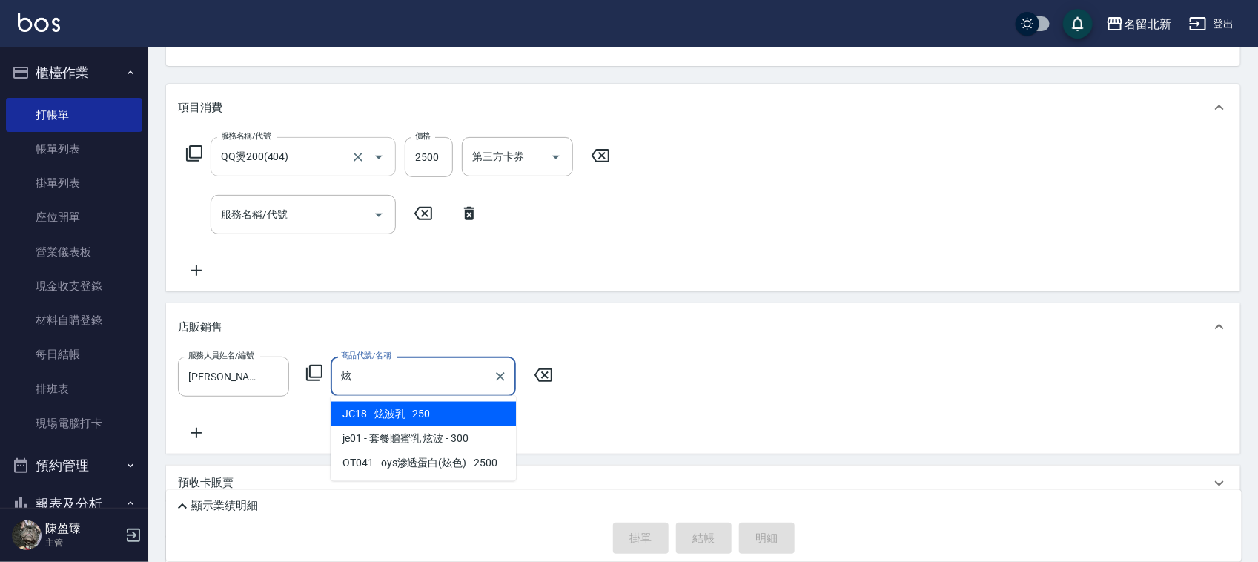
type input "炫波乳"
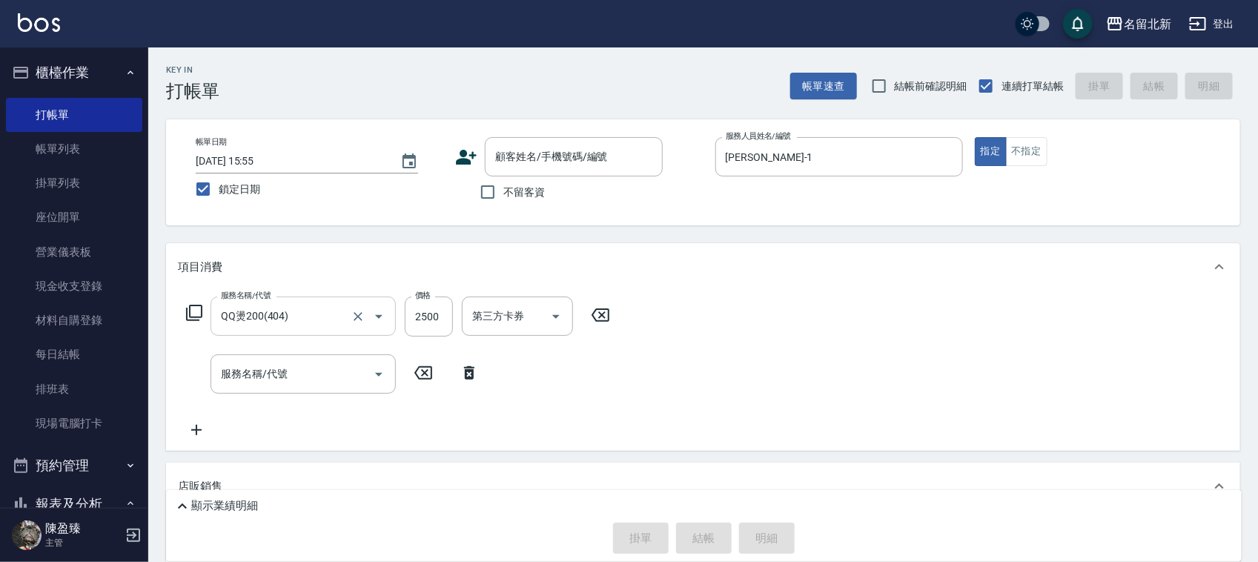
click at [710, 535] on div "掛單 結帳 明細" at bounding box center [704, 538] width 1061 height 31
click at [176, 503] on icon at bounding box center [183, 507] width 18 height 18
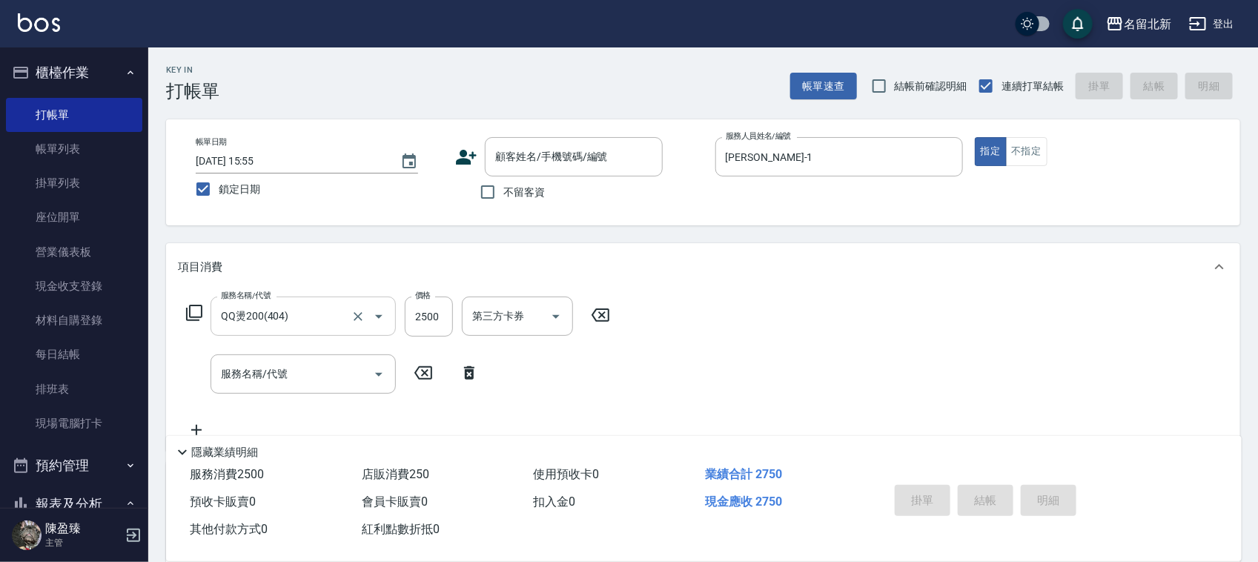
click at [1000, 504] on div "掛單 結帳 明細" at bounding box center [986, 502] width 194 height 47
click at [994, 79] on input "連續打單結帳" at bounding box center [986, 85] width 31 height 31
click at [983, 83] on input "連續打單結帳" at bounding box center [986, 85] width 31 height 31
checkbox input "true"
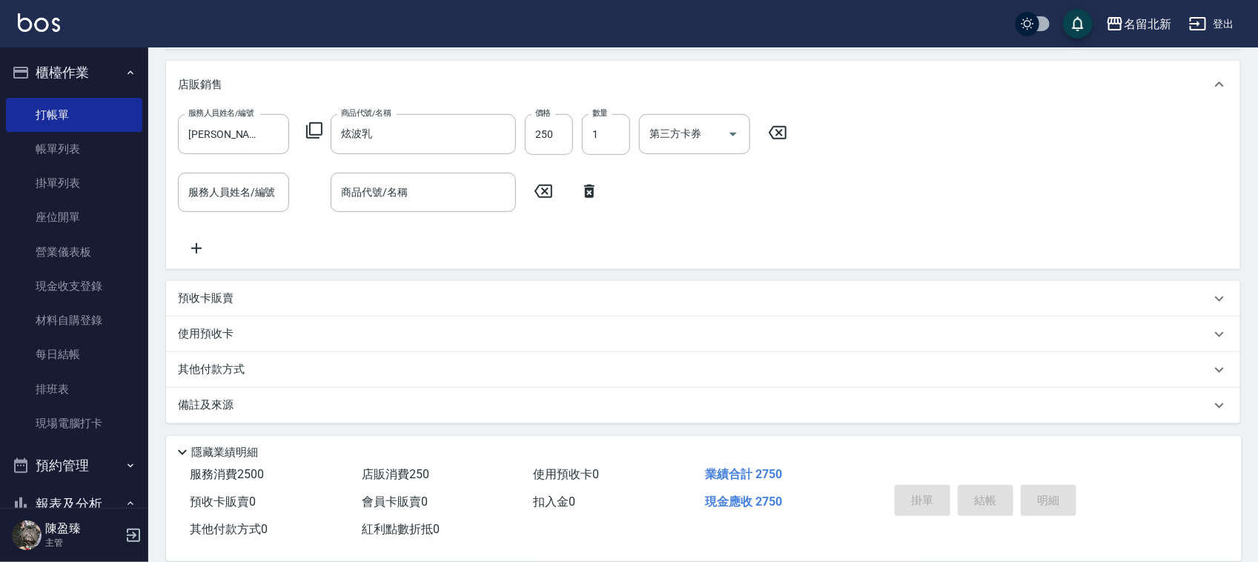
scroll to position [403, 0]
click at [911, 503] on div "掛單 結帳 明細" at bounding box center [986, 502] width 194 height 47
click at [998, 483] on div "掛單 結帳 明細" at bounding box center [986, 502] width 194 height 47
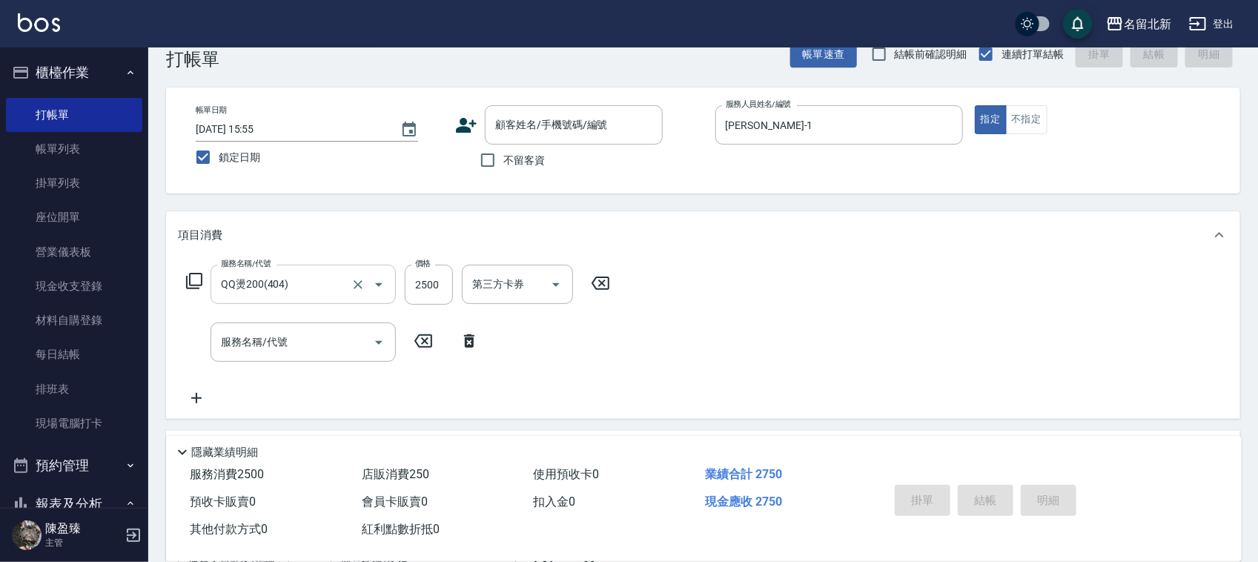
scroll to position [0, 0]
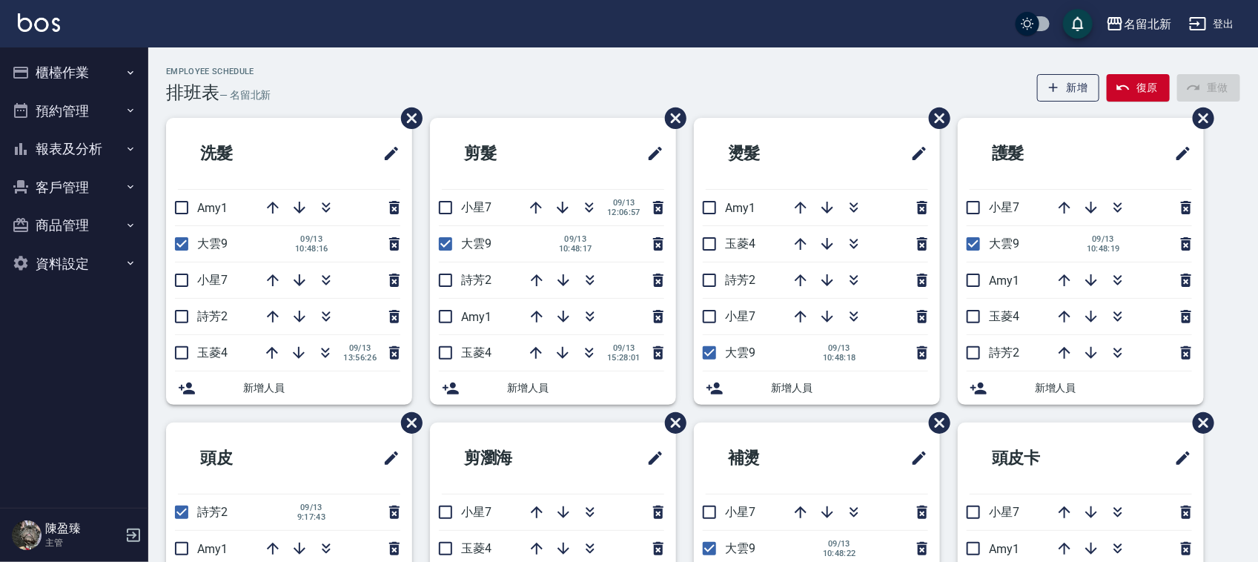
click at [61, 74] on button "櫃檯作業" at bounding box center [74, 72] width 136 height 39
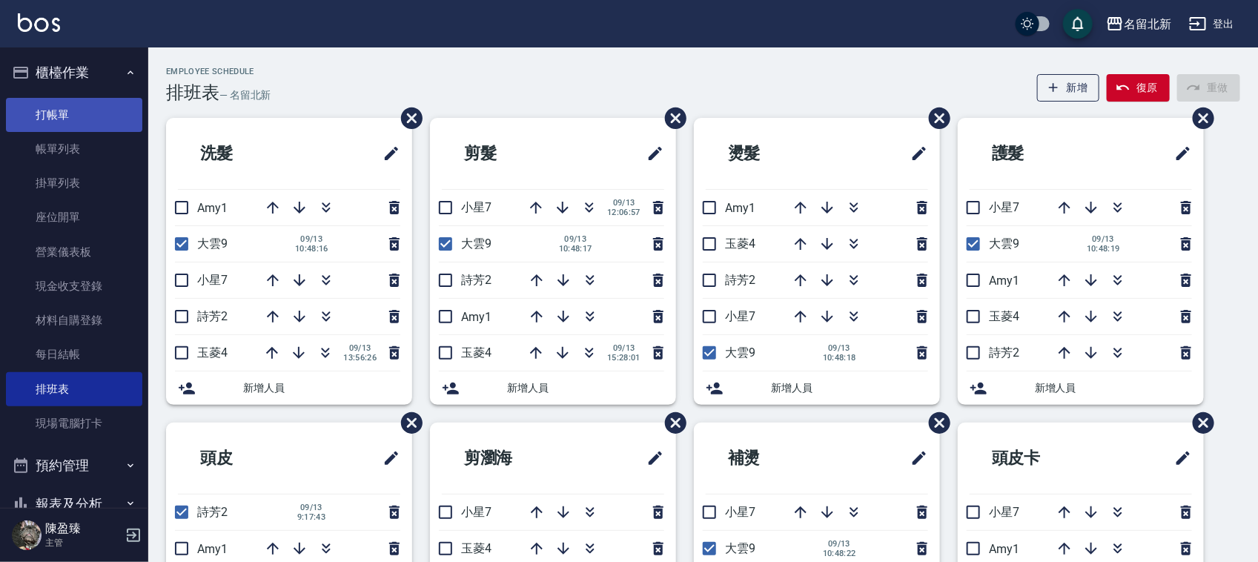
click at [90, 120] on link "打帳單" at bounding box center [74, 115] width 136 height 34
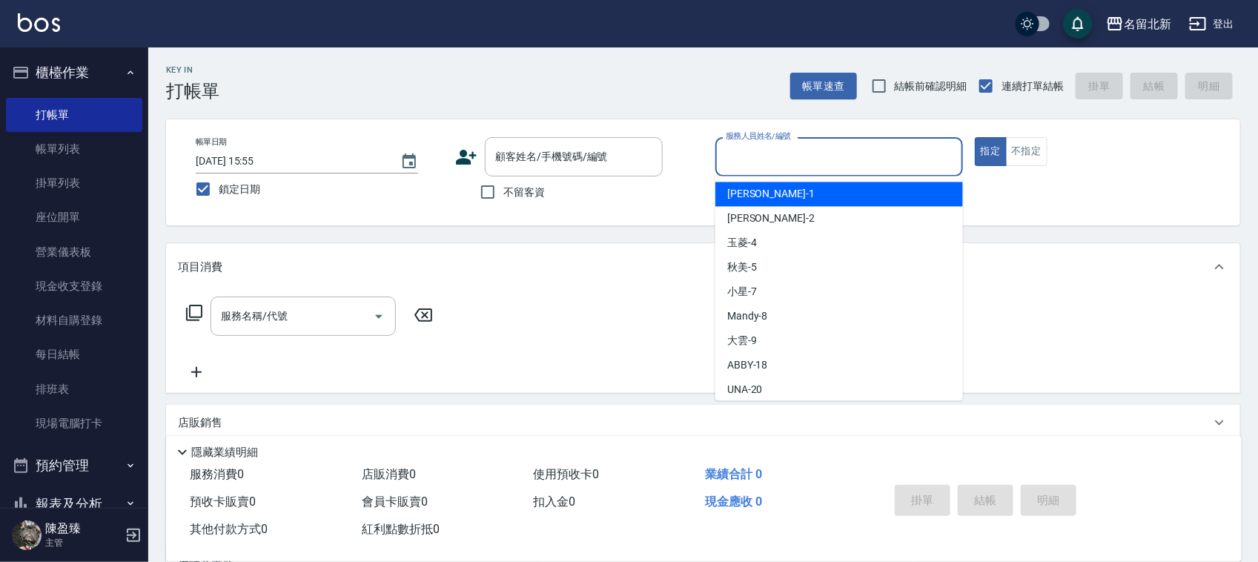
click at [739, 152] on input "服務人員姓名/編號" at bounding box center [839, 157] width 234 height 26
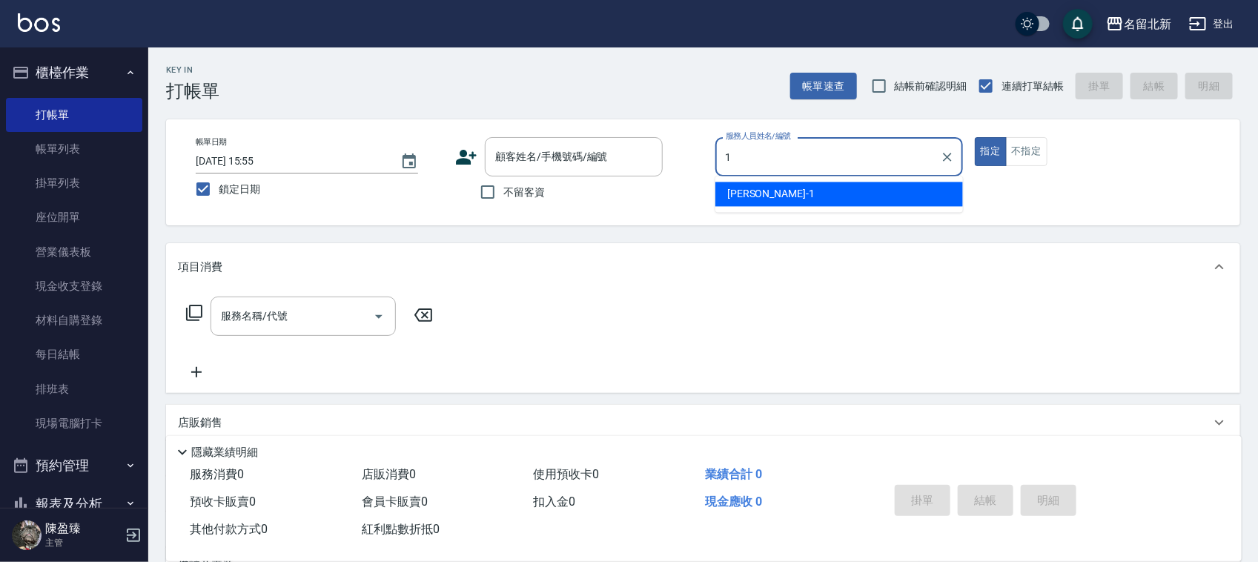
type input "[PERSON_NAME]-1"
type button "true"
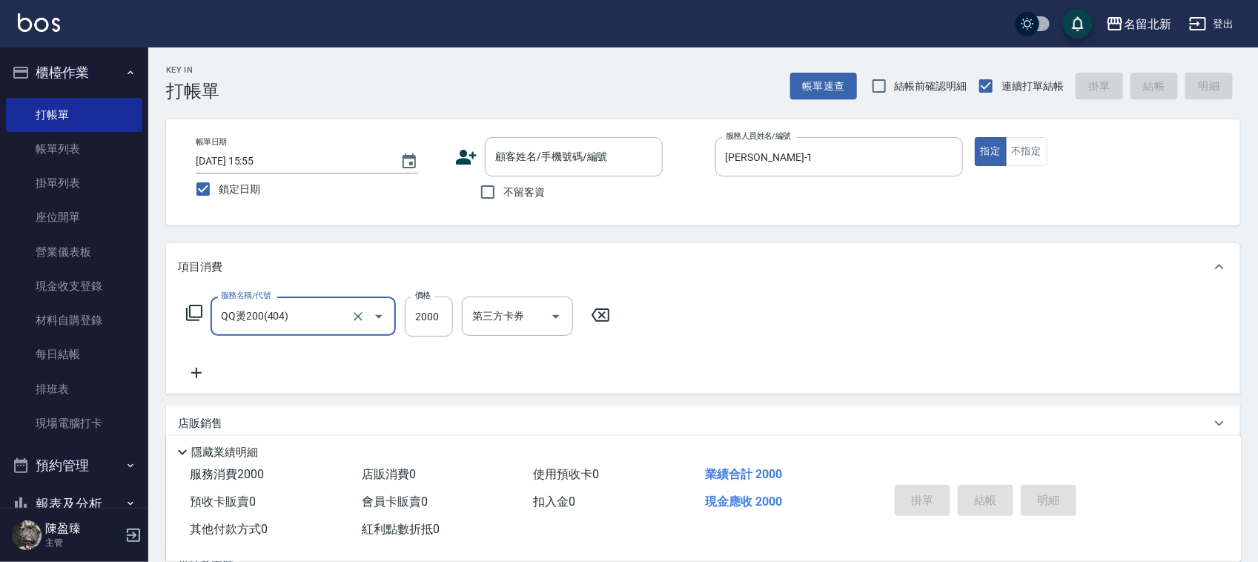
type input "QQ燙200(404)"
type input "2500"
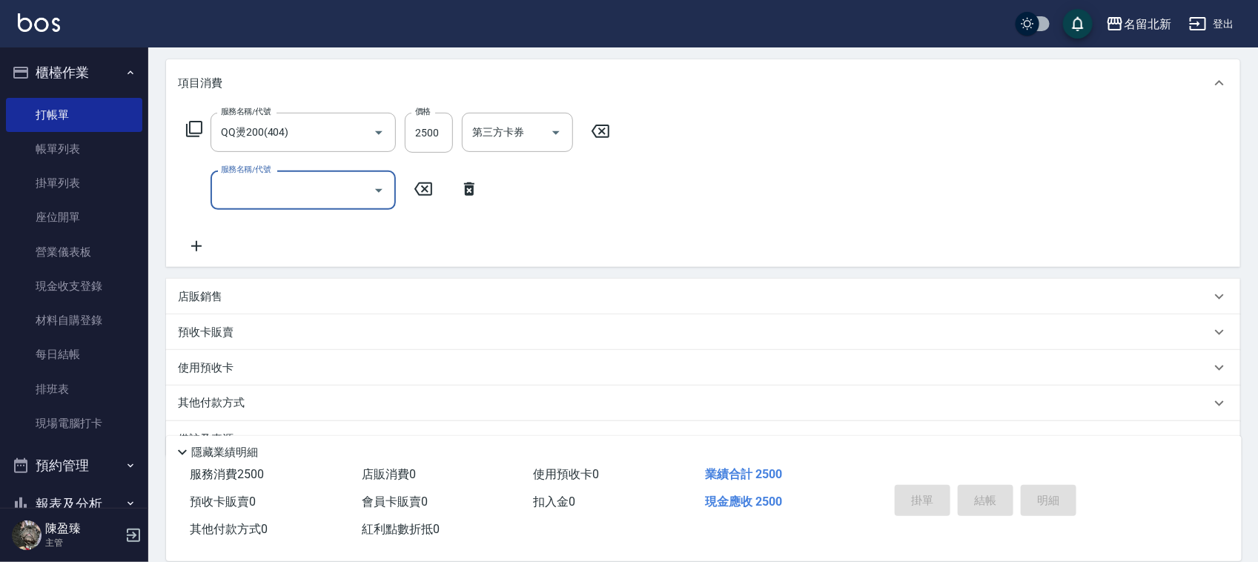
scroll to position [185, 0]
click at [467, 179] on icon at bounding box center [469, 188] width 37 height 18
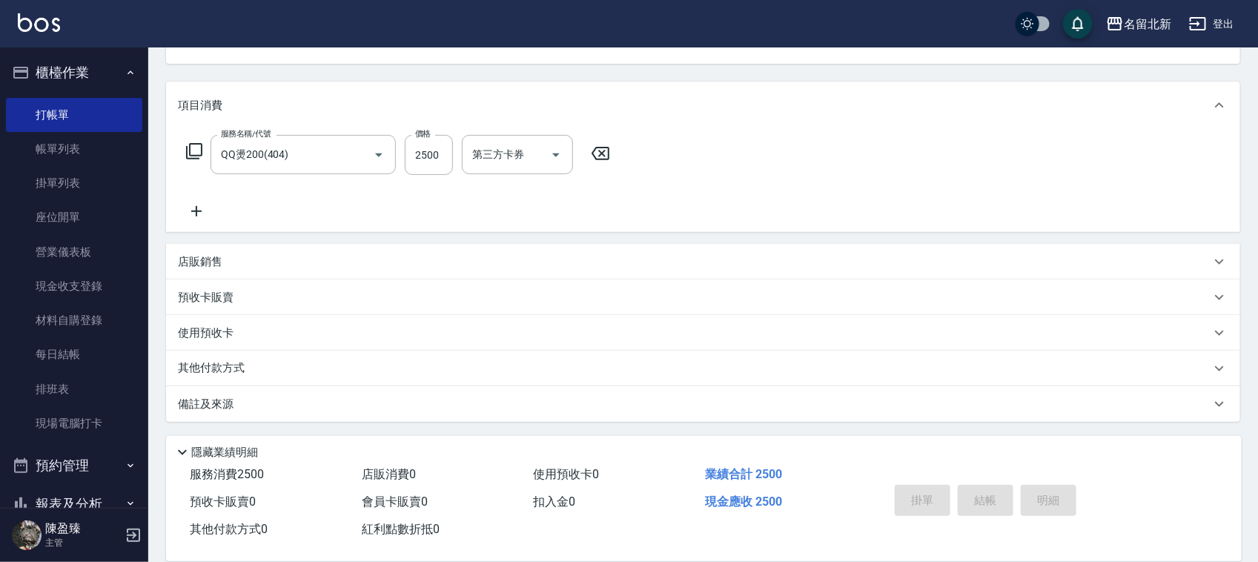
click at [228, 257] on div "店販銷售" at bounding box center [694, 262] width 1033 height 16
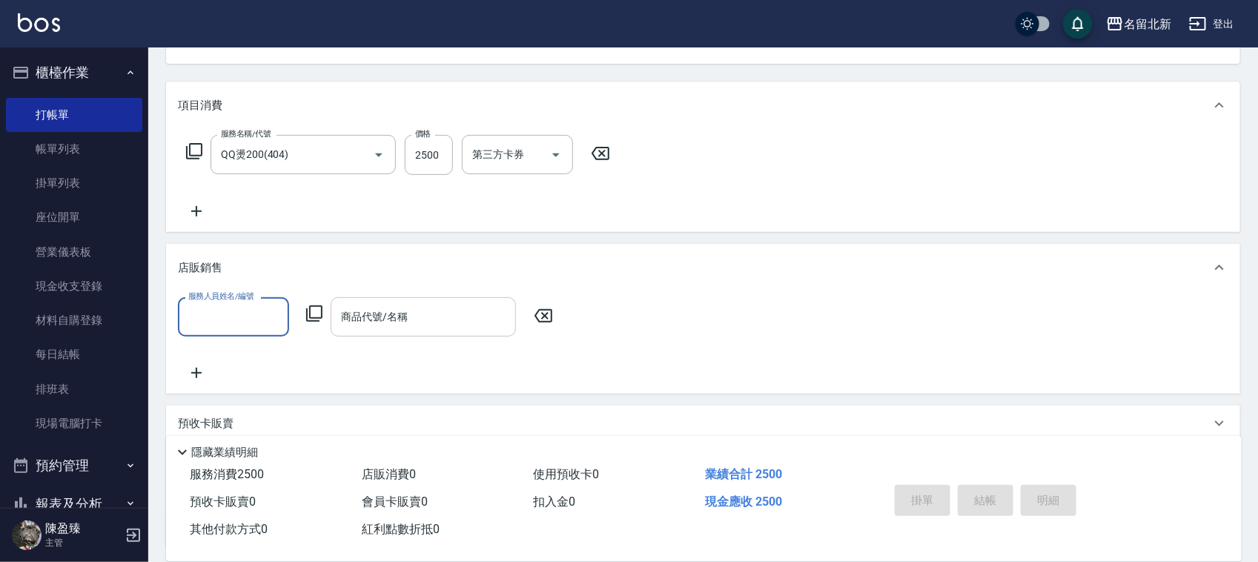
scroll to position [0, 0]
type input "[PERSON_NAME]-1"
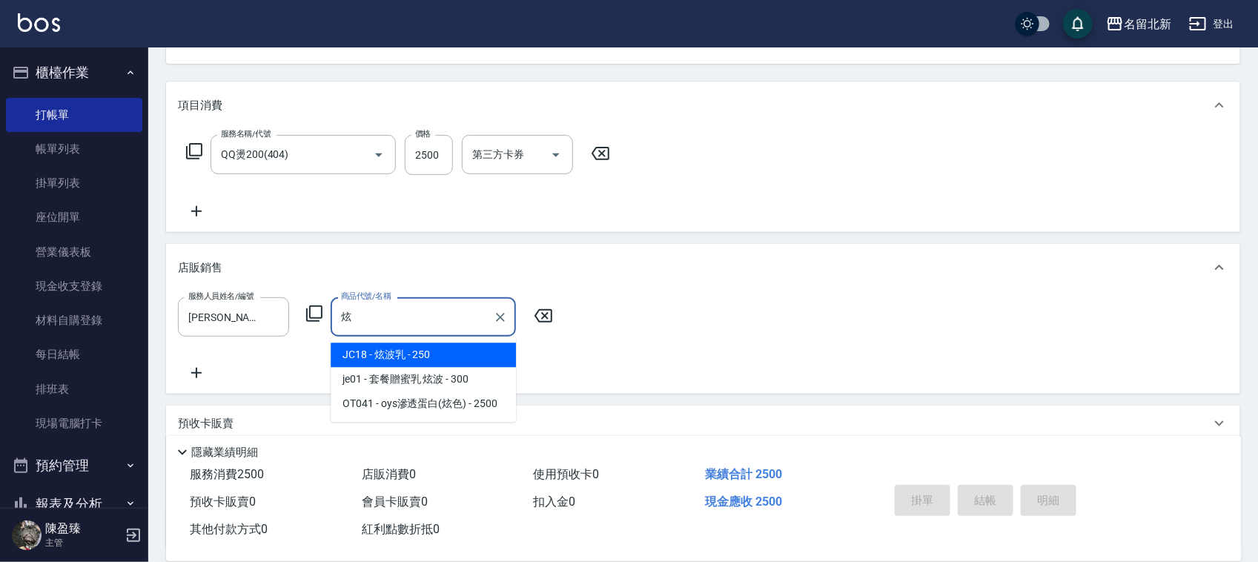
type input "炫波乳"
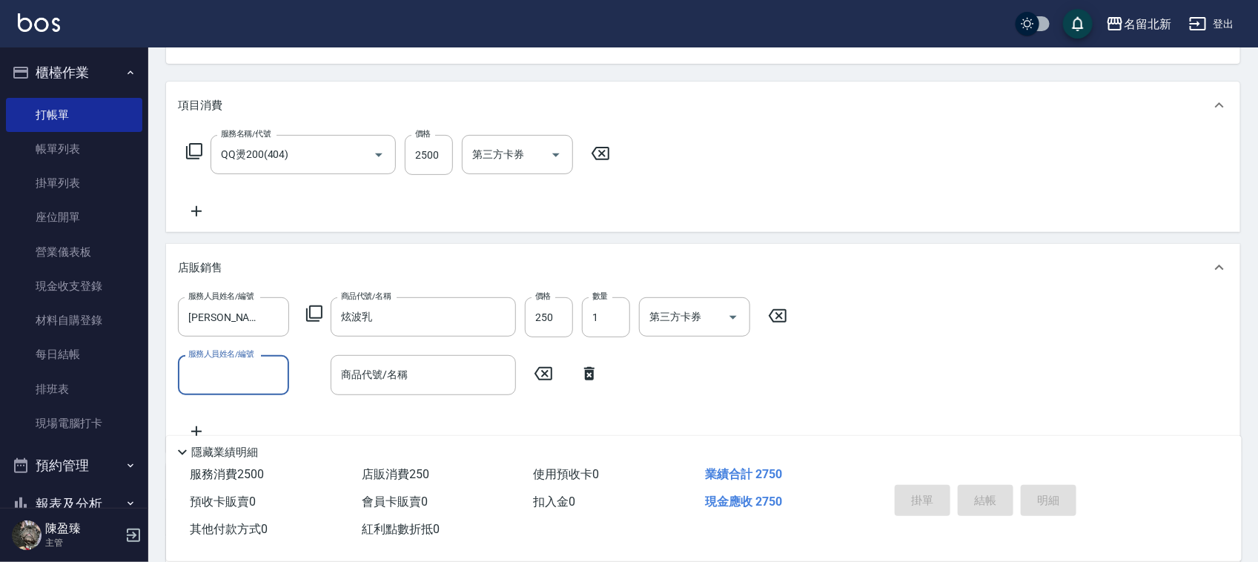
click at [584, 373] on icon at bounding box center [589, 374] width 37 height 18
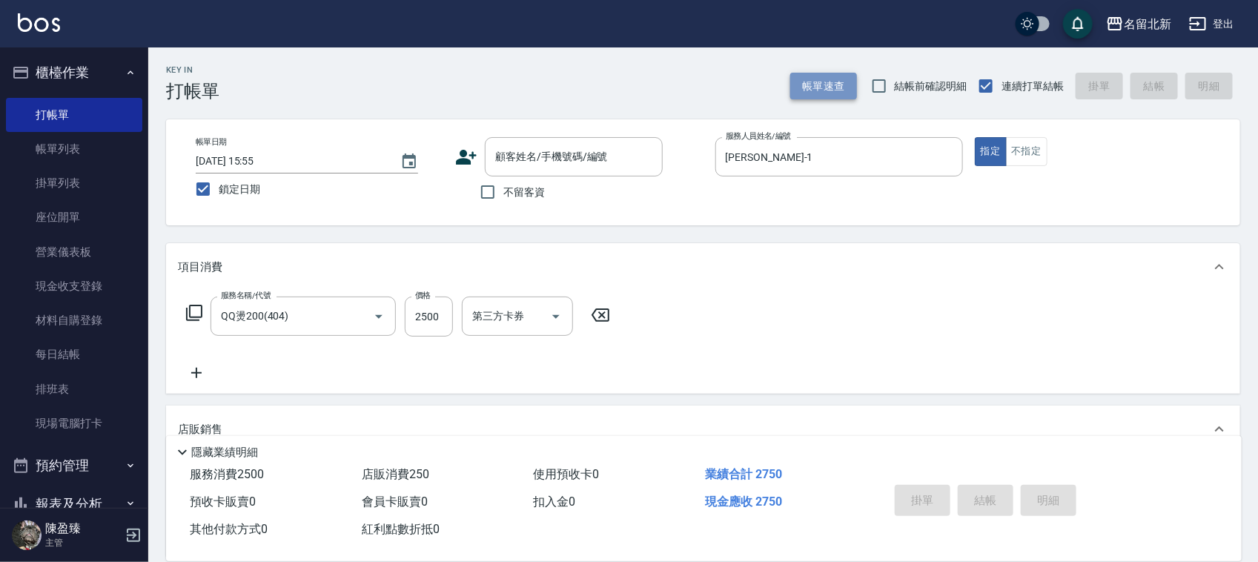
click at [805, 73] on button "帳單速查" at bounding box center [823, 86] width 67 height 27
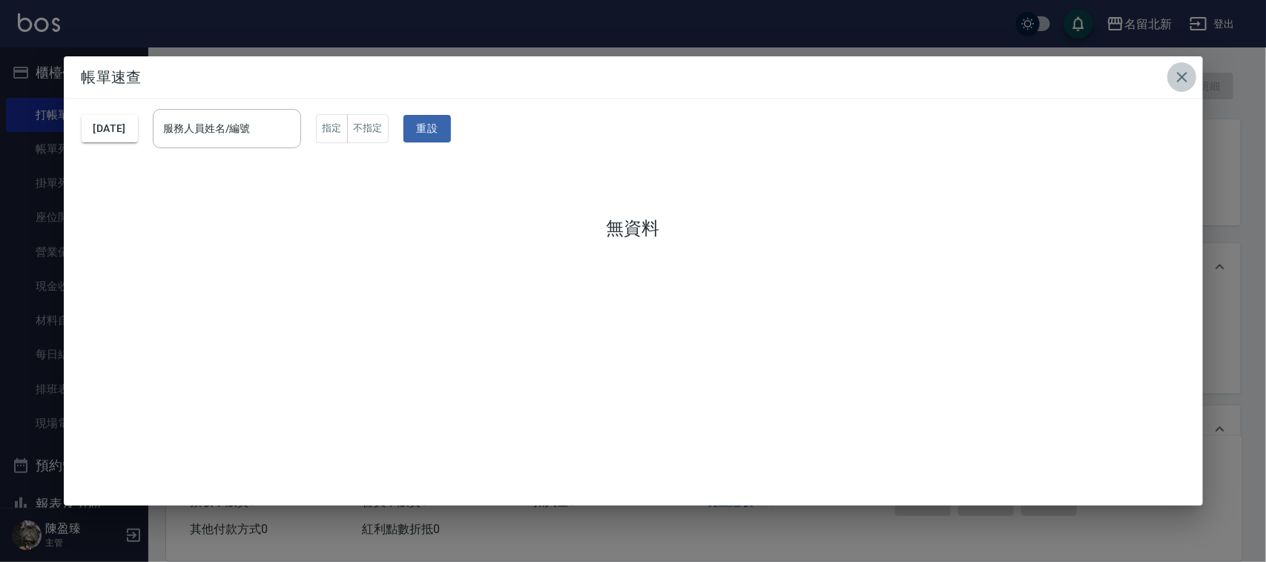
click at [1181, 73] on icon "button" at bounding box center [1182, 77] width 18 height 18
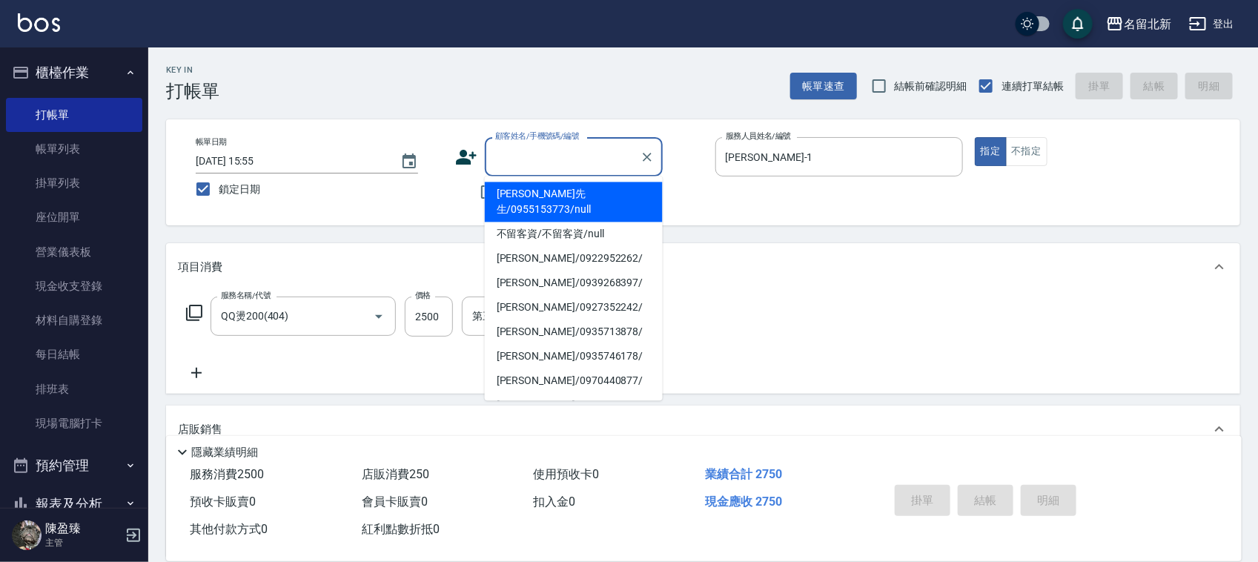
click at [558, 149] on div "顧客姓名/手機號碼/編號 顧客姓名/手機號碼/編號" at bounding box center [574, 156] width 178 height 39
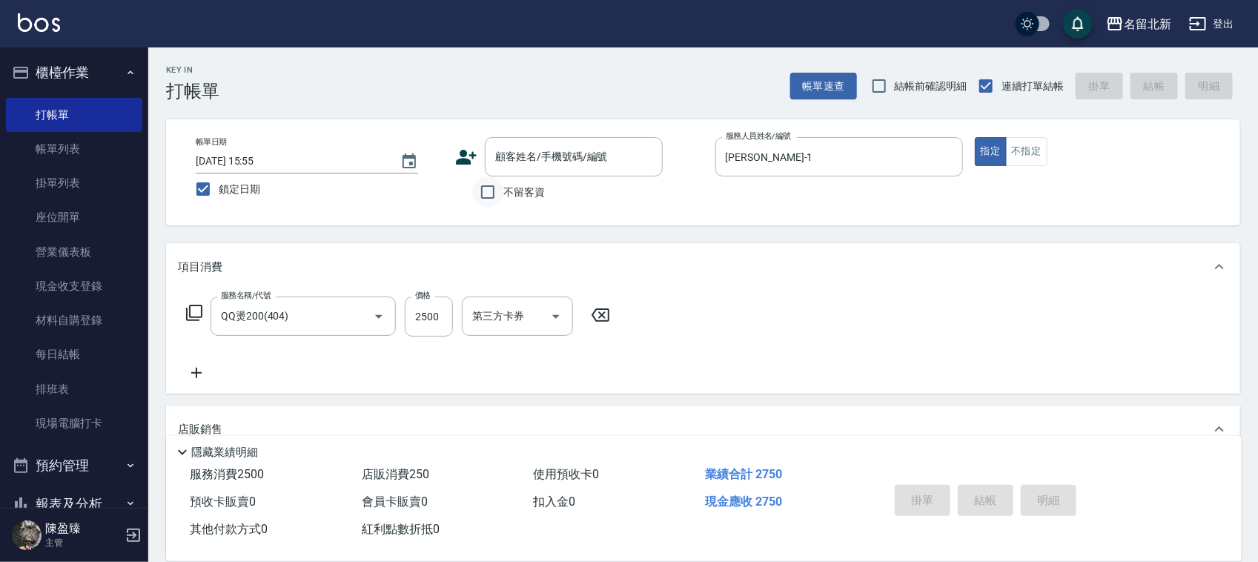
drag, startPoint x: 439, startPoint y: 228, endPoint x: 486, endPoint y: 202, distance: 53.8
click at [450, 224] on div "Key In 打帳單 帳單速查 結帳前確認明細 連續打單結帳 掛單 結帳 明細 帳單日期 2025/09/13 15:55 鎖定日期 顧客姓名/手機號碼/編號…" at bounding box center [703, 449] width 1110 height 805
click at [492, 195] on input "不留客資" at bounding box center [487, 191] width 31 height 31
checkbox input "true"
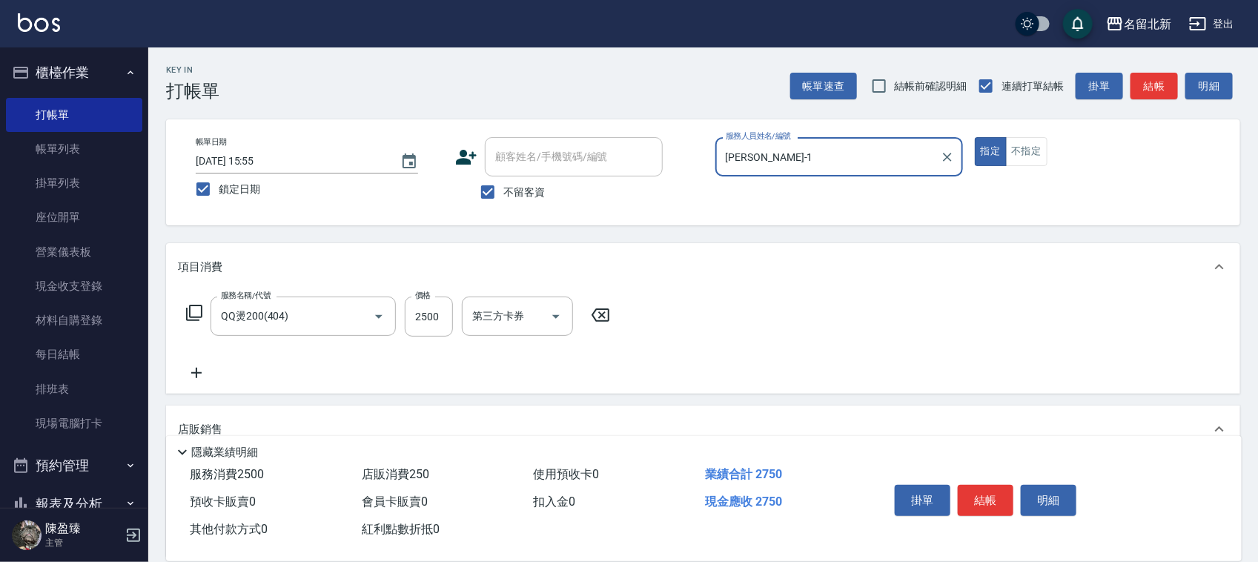
click at [991, 485] on button "結帳" at bounding box center [986, 500] width 56 height 31
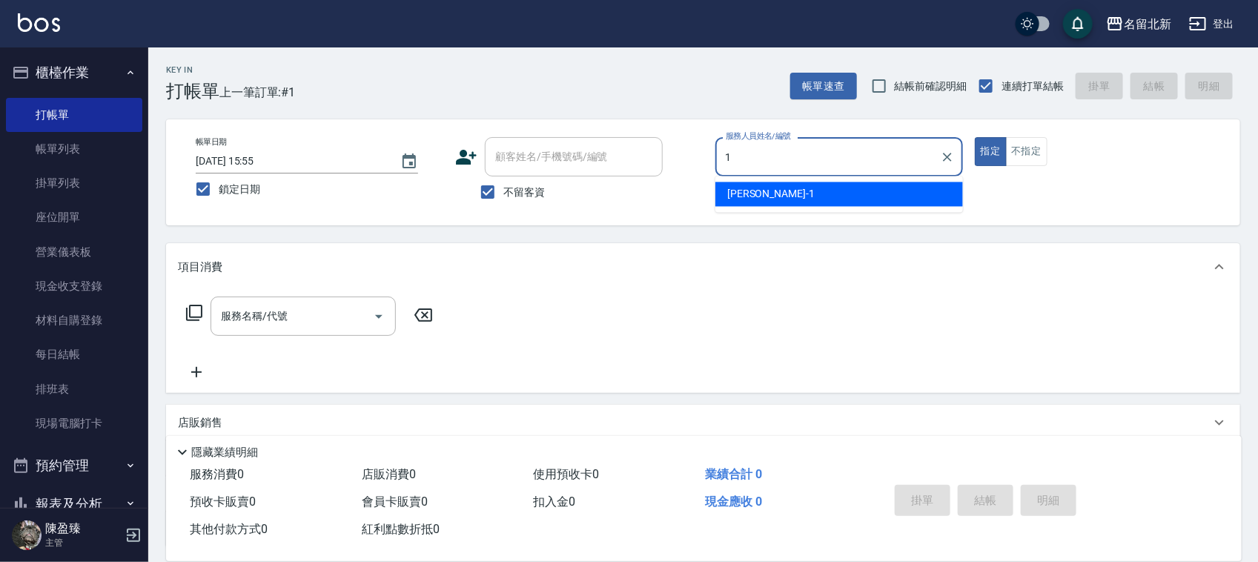
type input "[PERSON_NAME]-1"
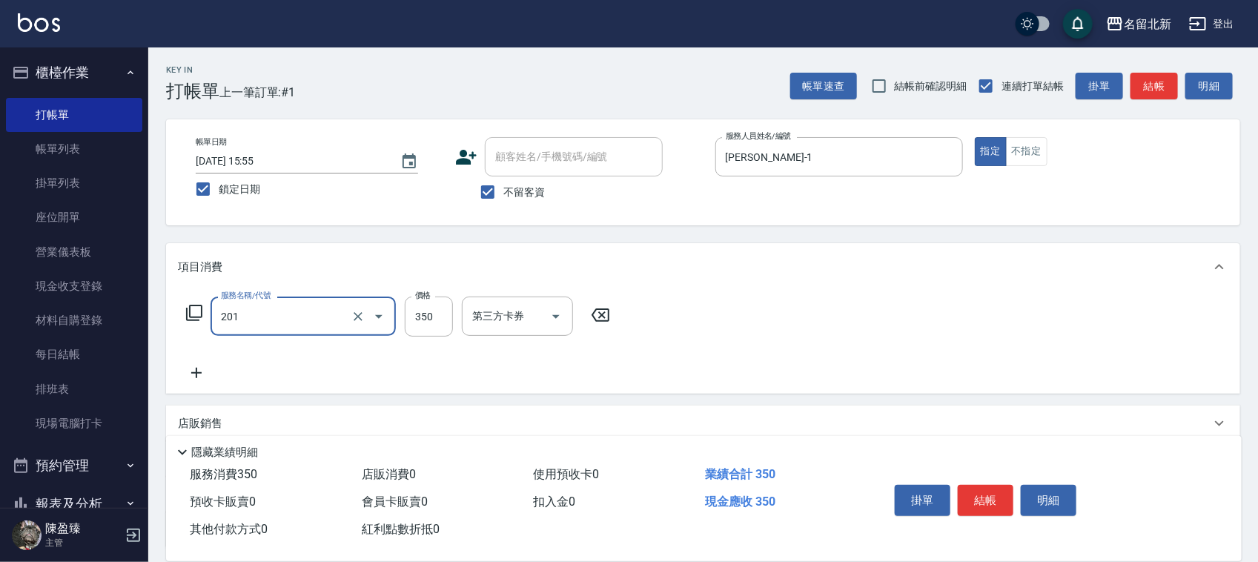
type input "一般洗髮(201)"
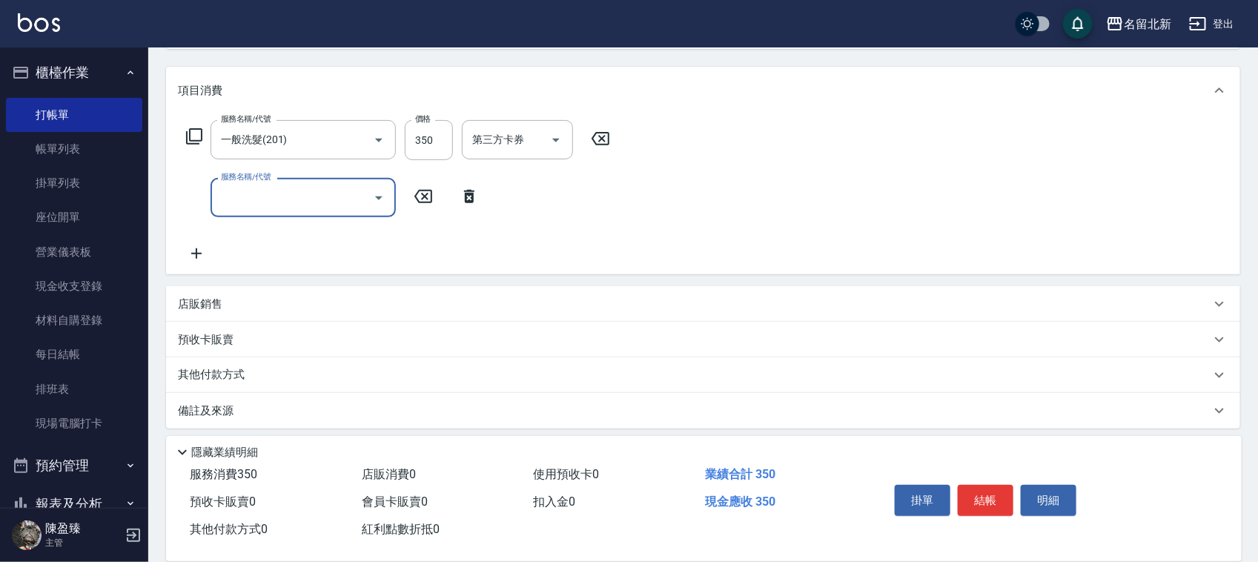
scroll to position [184, 0]
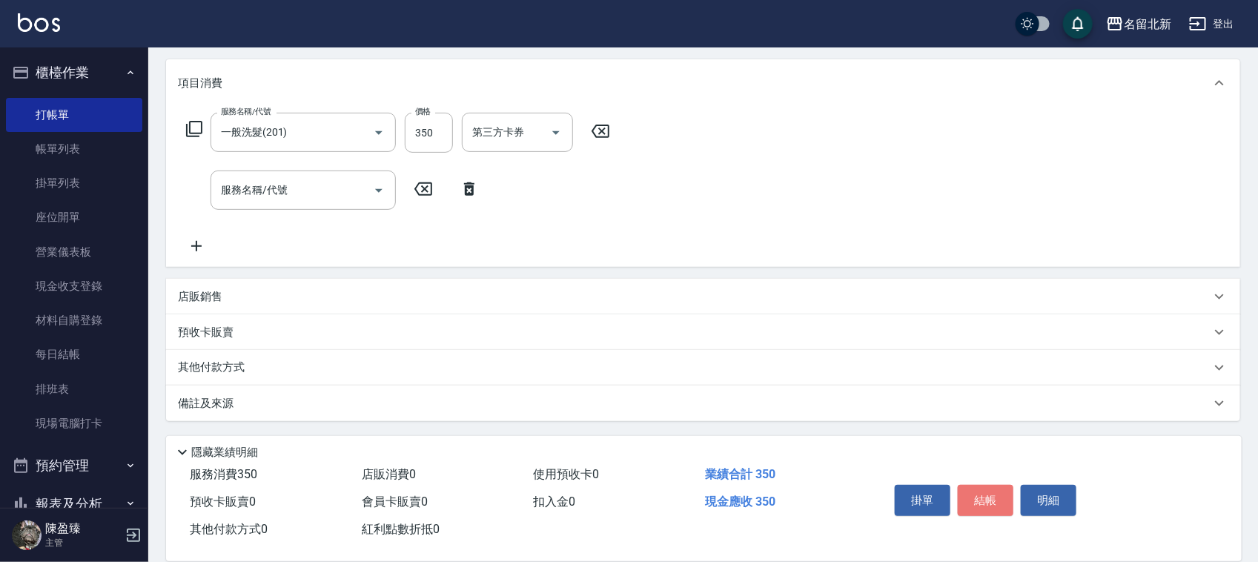
click at [983, 490] on button "結帳" at bounding box center [986, 500] width 56 height 31
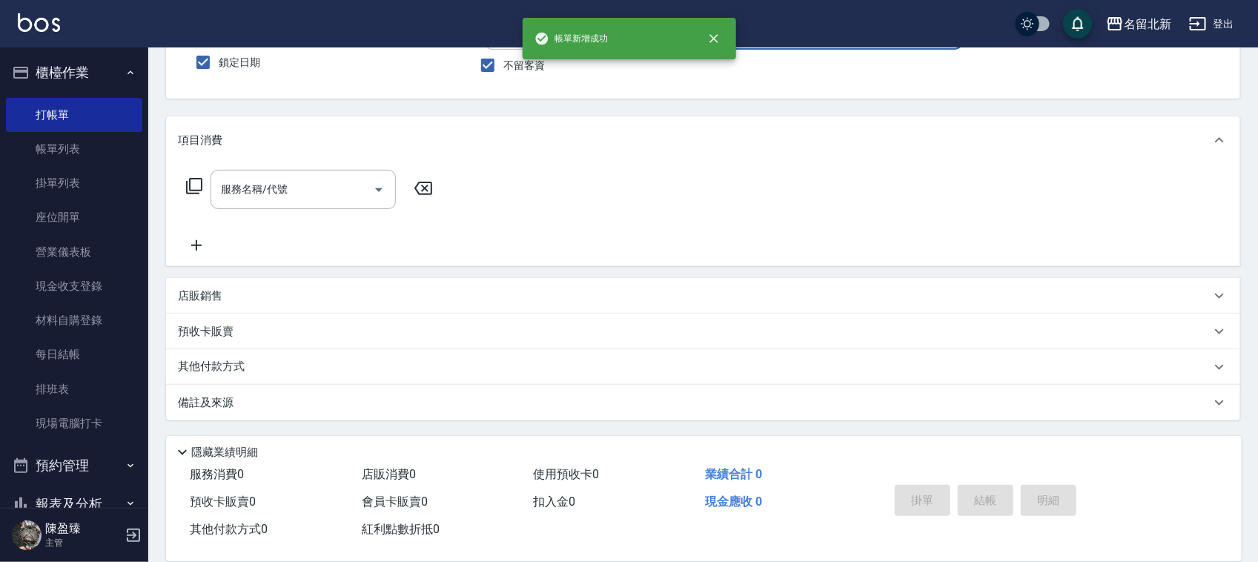
scroll to position [126, 0]
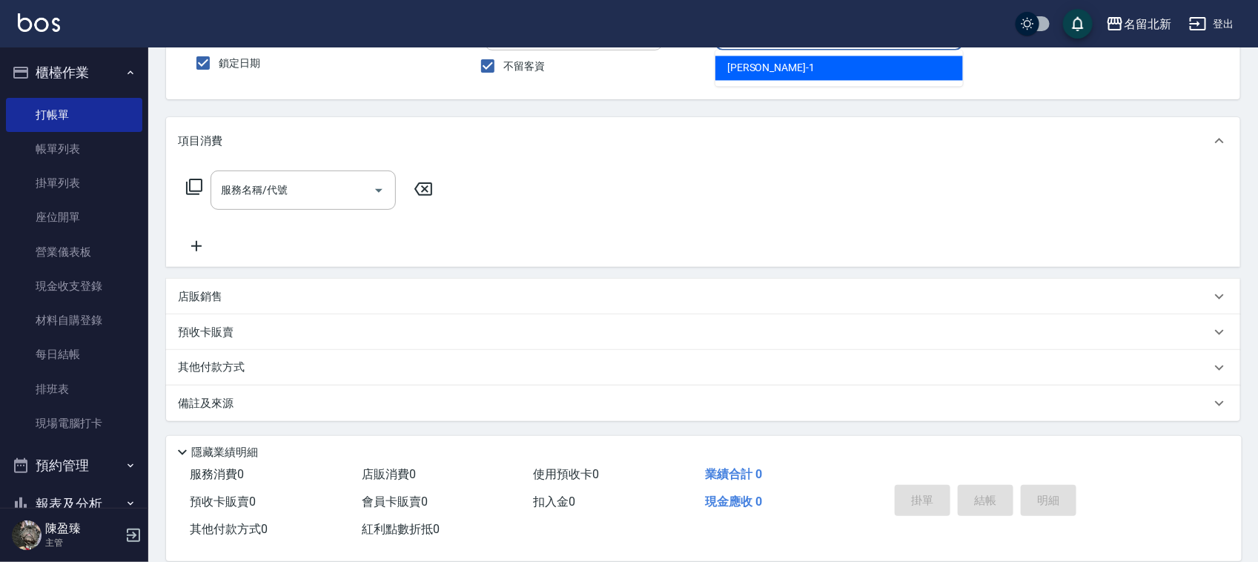
type input "[PERSON_NAME]-1"
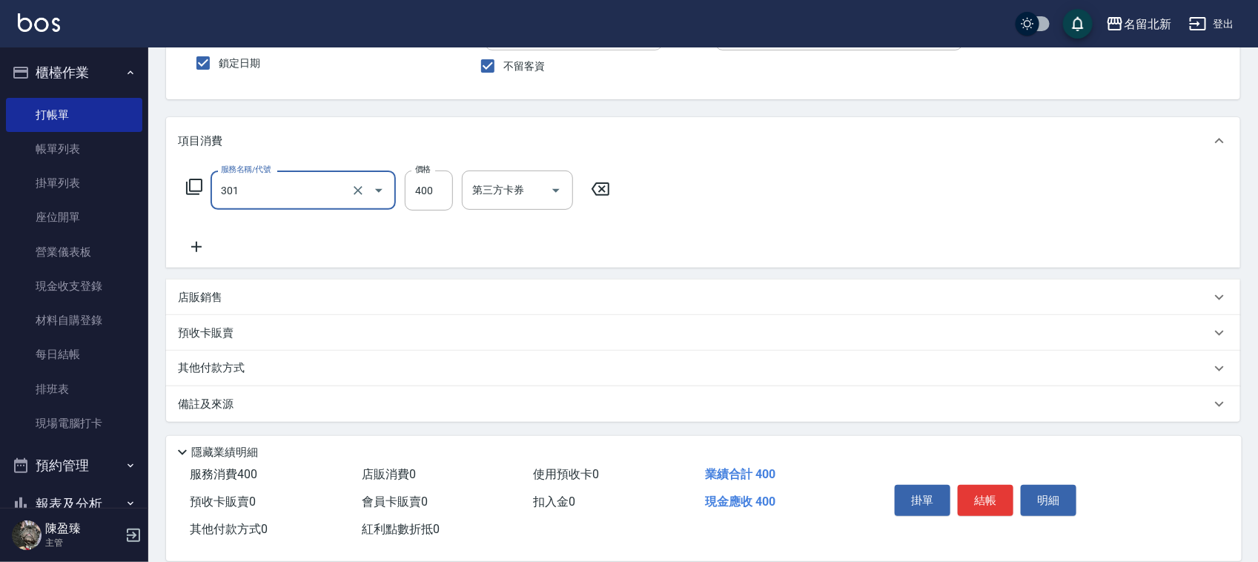
type input "造型剪髮(301)"
type input "380"
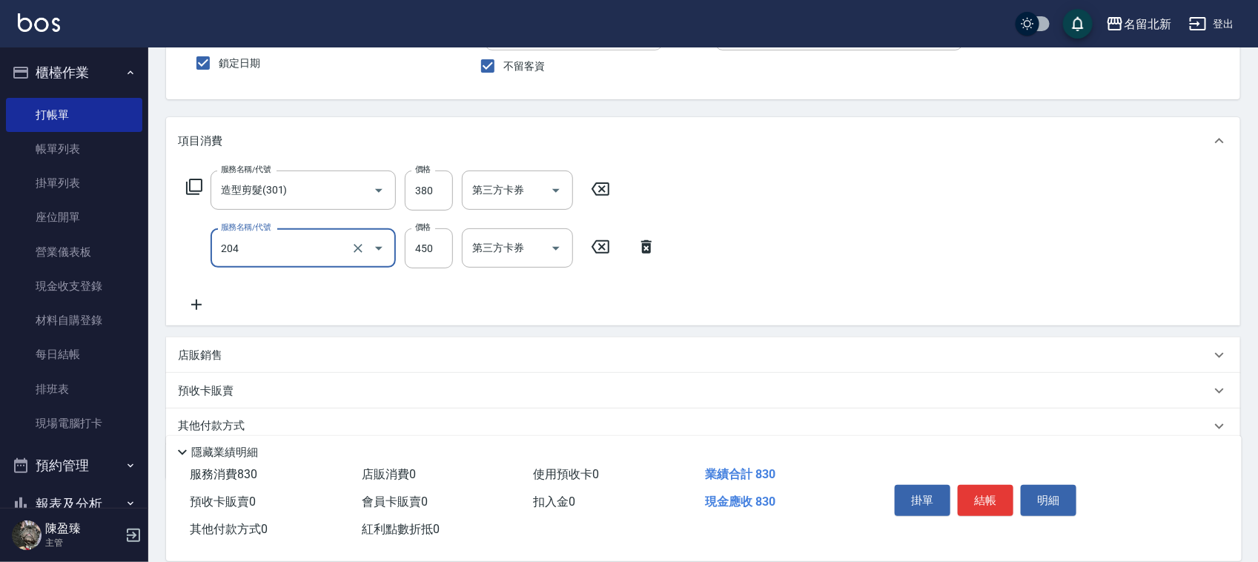
type input "髮質調理洗髮(204)"
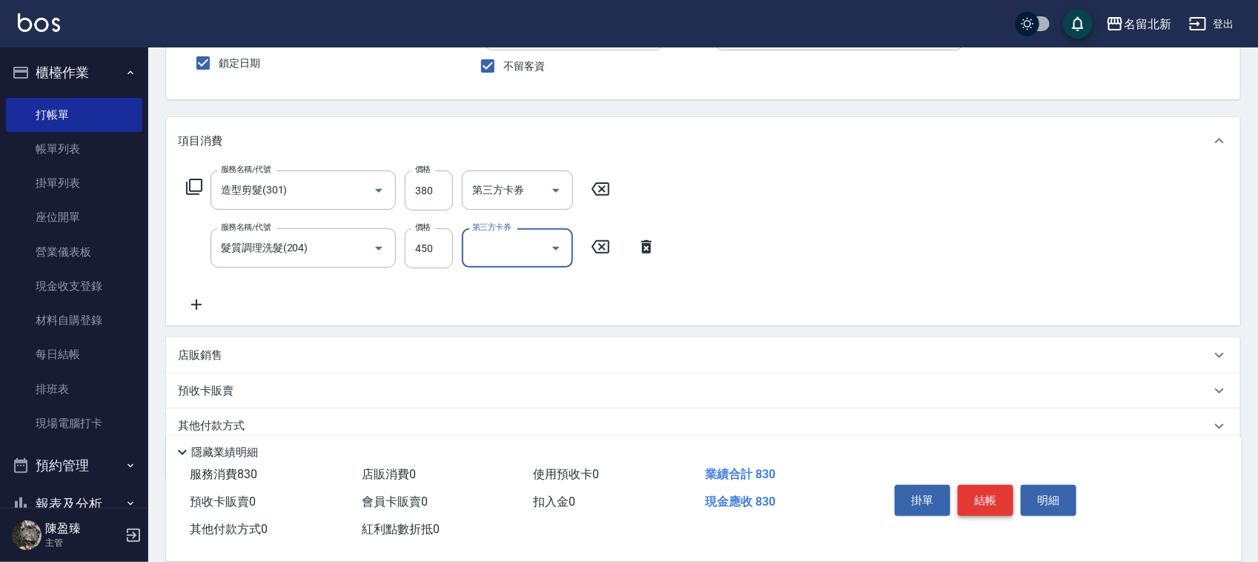
click at [991, 498] on button "結帳" at bounding box center [986, 500] width 56 height 31
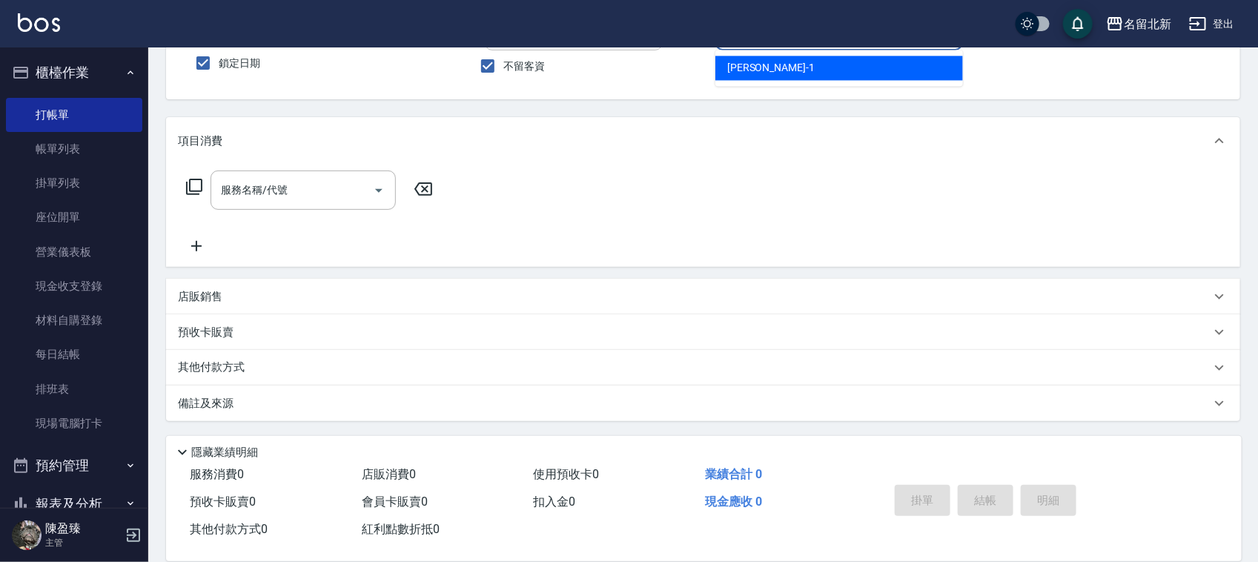
type input "[PERSON_NAME]-1"
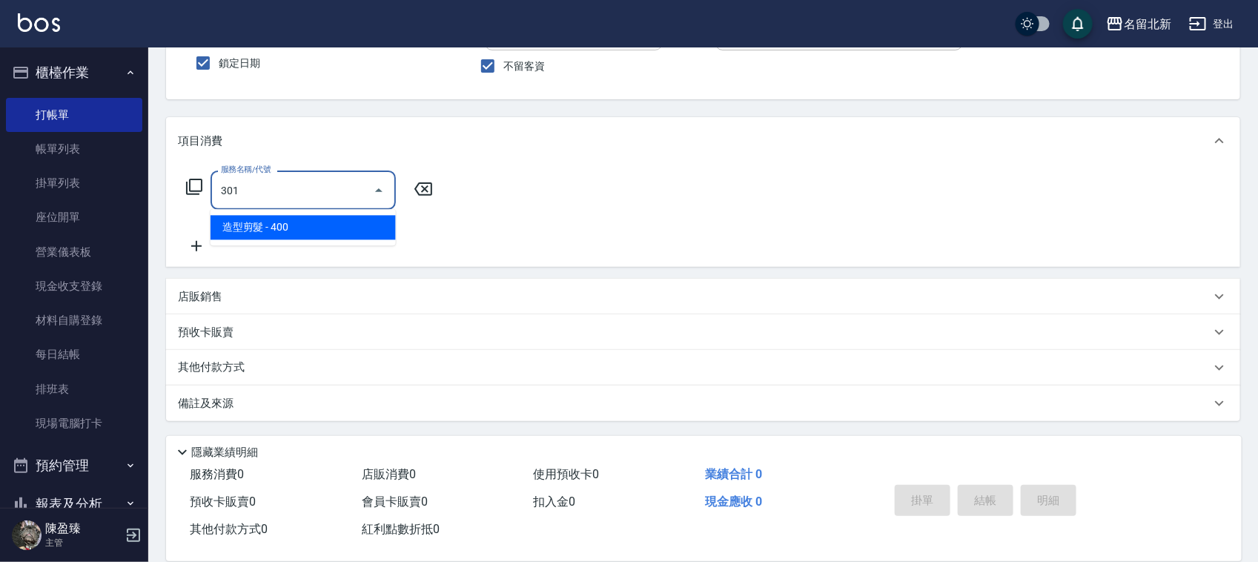
type input "造型剪髮(301)"
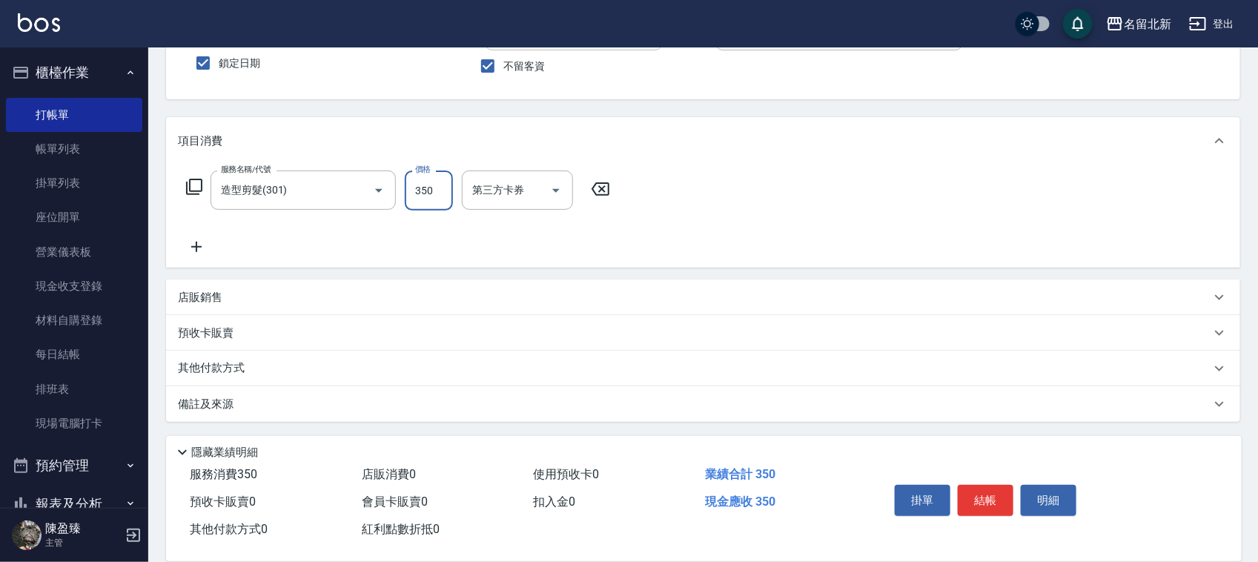
type input "350"
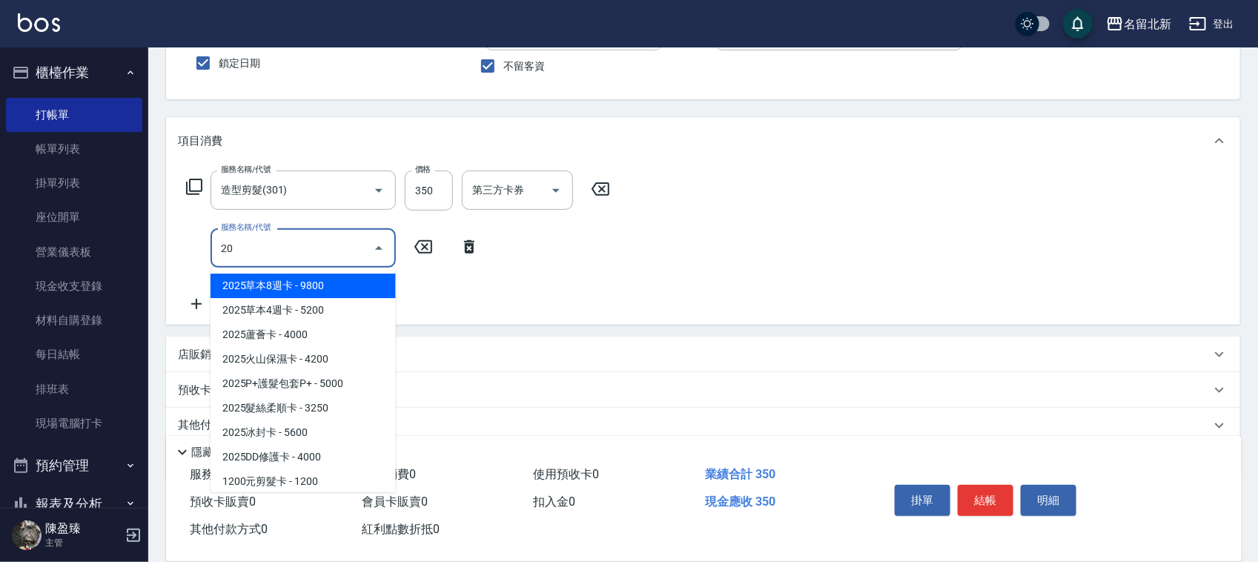
type input "204"
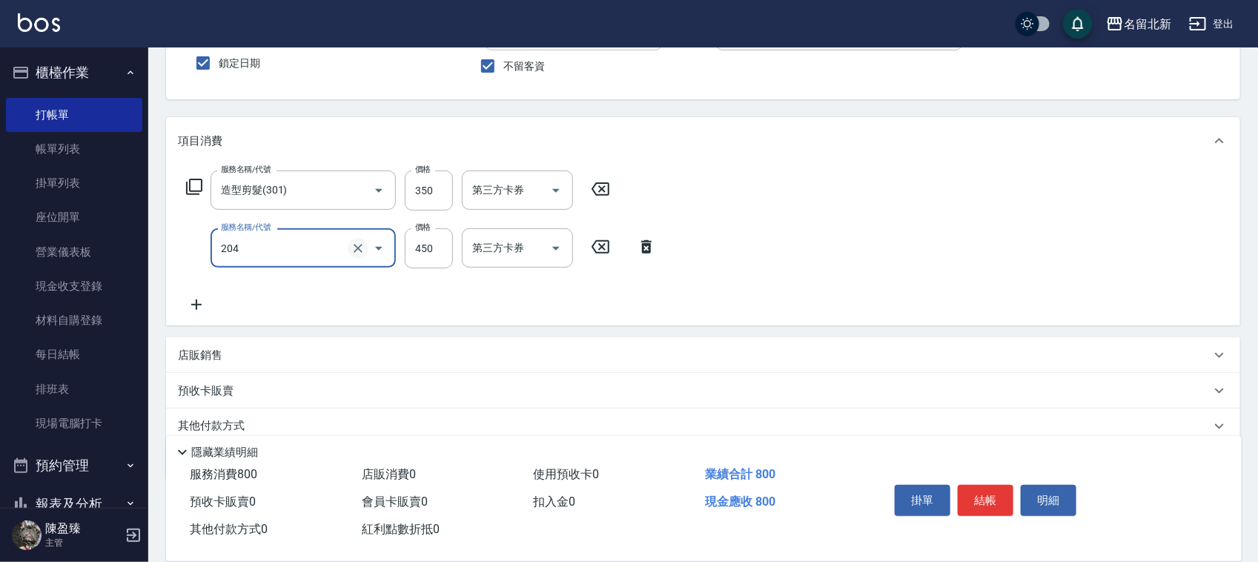
click at [352, 246] on icon "Clear" at bounding box center [358, 248] width 15 height 15
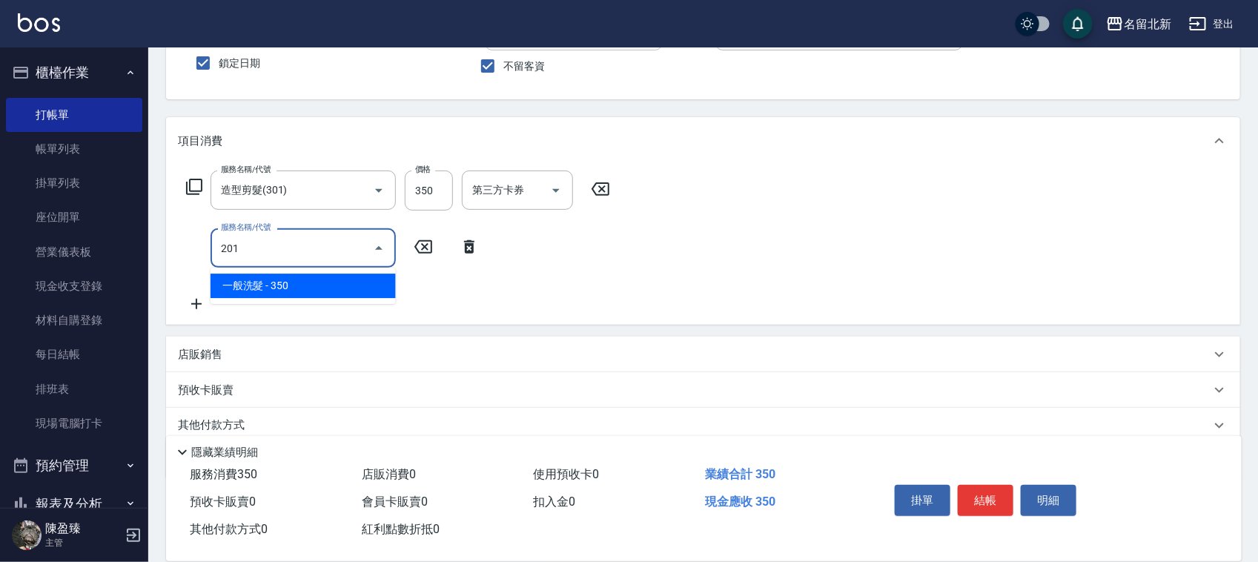
type input "一般洗髮(201)"
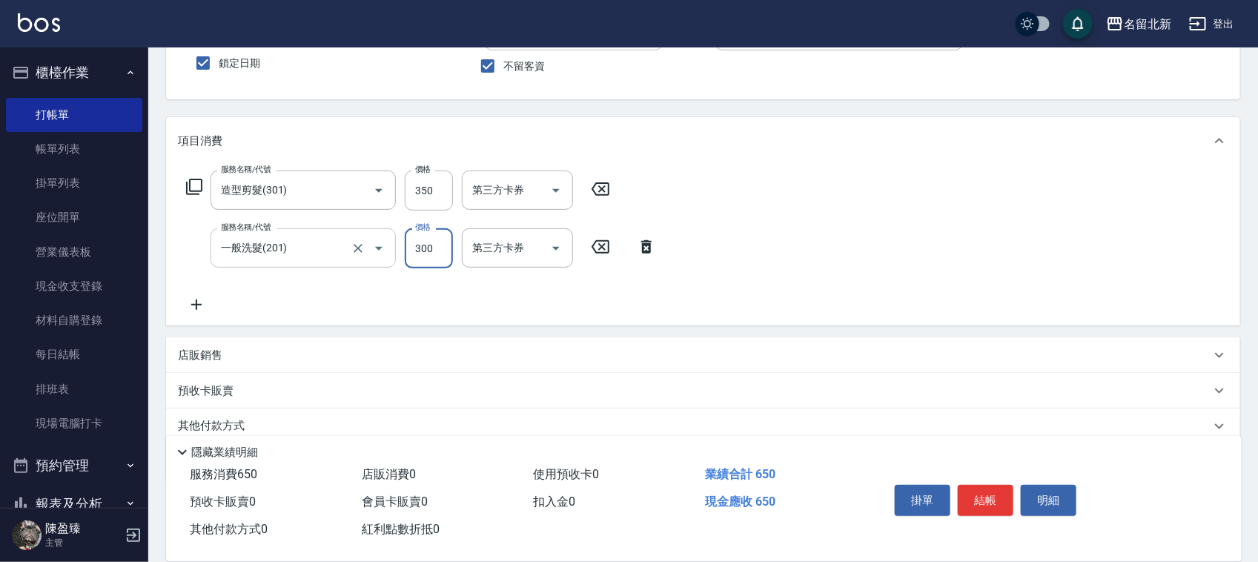
type input "300"
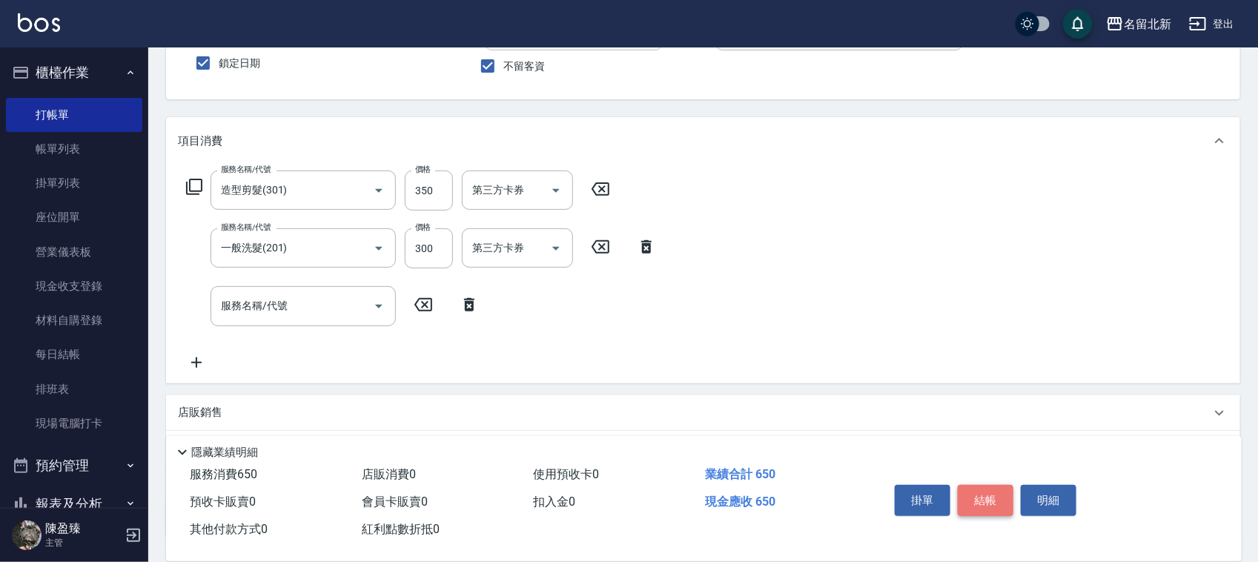
click at [983, 499] on button "結帳" at bounding box center [986, 500] width 56 height 31
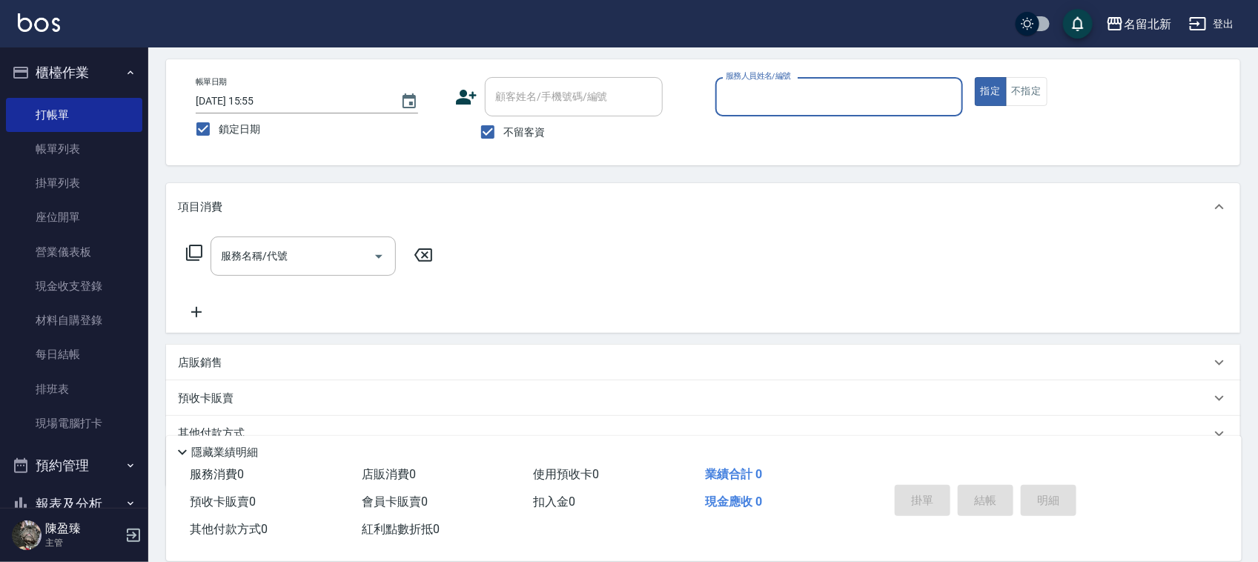
scroll to position [0, 0]
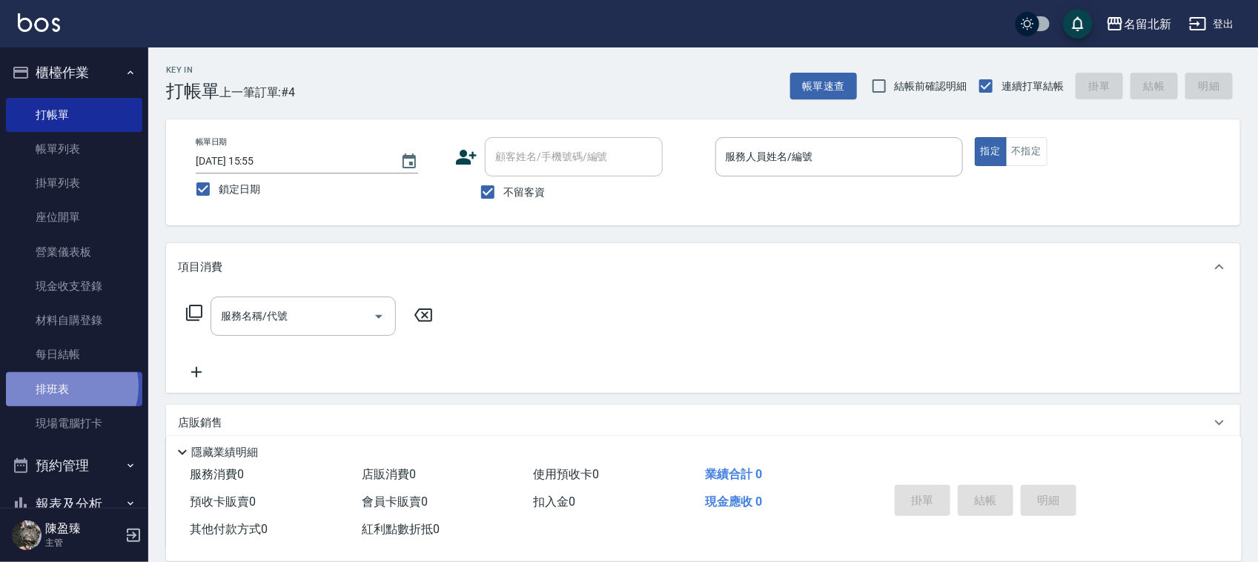
click at [71, 386] on link "排班表" at bounding box center [74, 389] width 136 height 34
